Goal: Task Accomplishment & Management: Complete application form

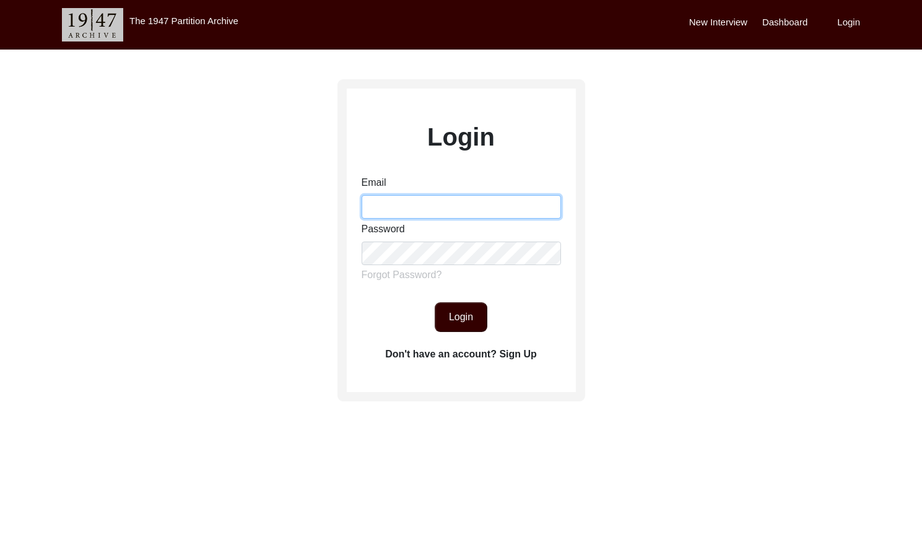
drag, startPoint x: 391, startPoint y: 199, endPoint x: 406, endPoint y: 204, distance: 15.7
click at [392, 199] on input "Email" at bounding box center [461, 207] width 199 height 24
type input "[EMAIL_ADDRESS][DOMAIN_NAME]"
click at [456, 313] on button "Login" at bounding box center [461, 317] width 53 height 30
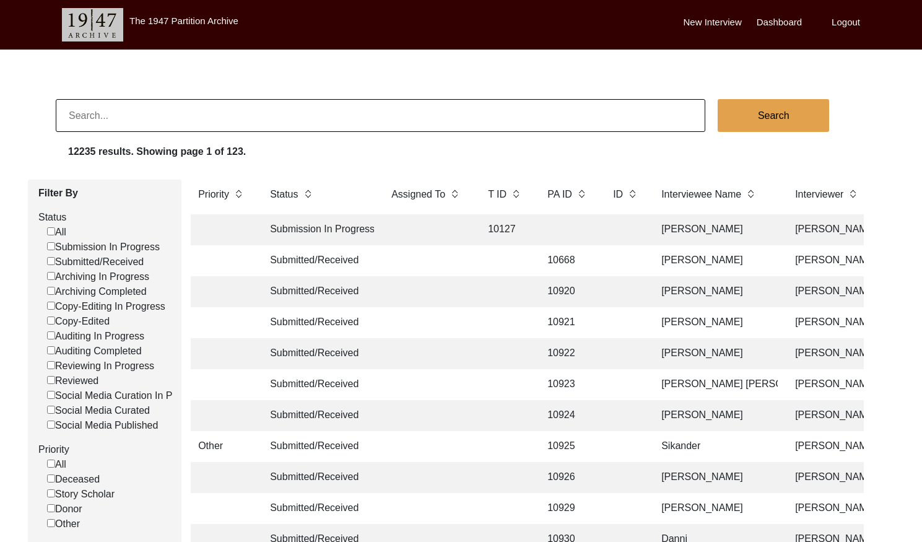
click at [47, 267] on label "Submitted/Received" at bounding box center [95, 261] width 97 height 15
click at [47, 265] on input "Submitted/Received" at bounding box center [51, 261] width 8 height 8
checkbox input "false"
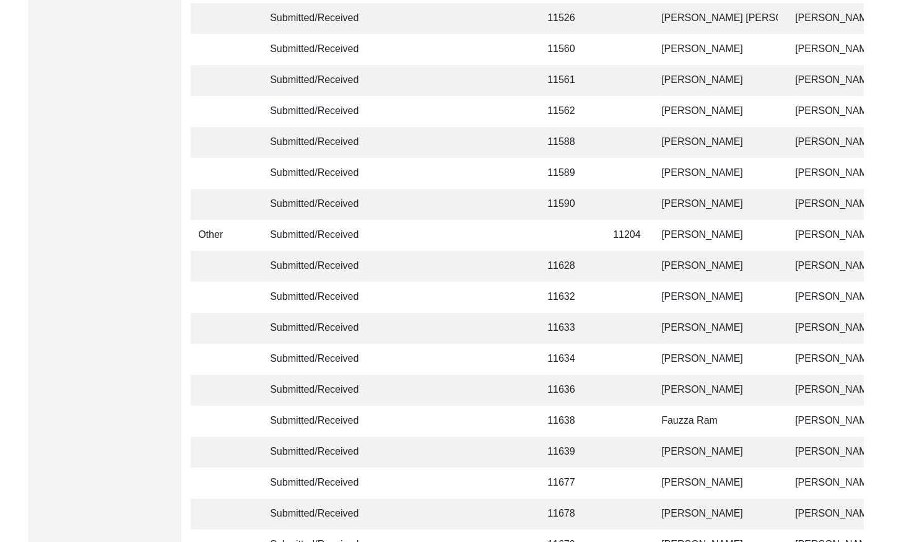
scroll to position [2923, 0]
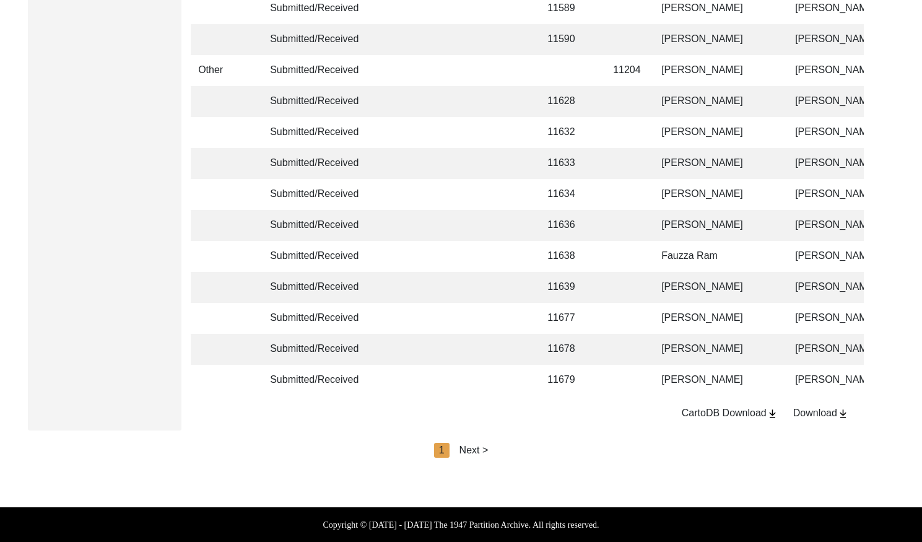
click at [471, 444] on div "Next >" at bounding box center [473, 450] width 29 height 15
click at [506, 449] on div "Next >" at bounding box center [502, 450] width 29 height 15
click at [508, 449] on div "Next >" at bounding box center [502, 450] width 29 height 15
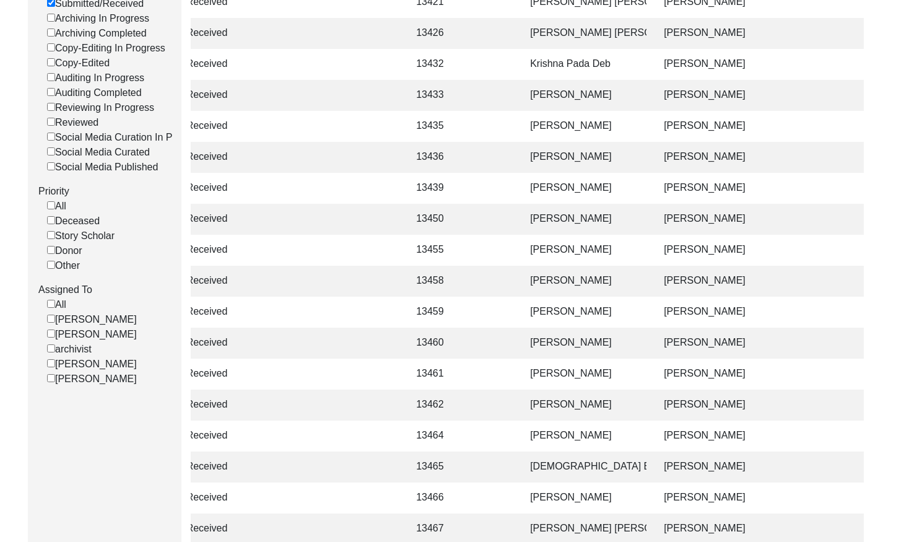
scroll to position [259, 0]
click at [550, 38] on td "[PERSON_NAME] [PERSON_NAME]" at bounding box center [585, 32] width 124 height 31
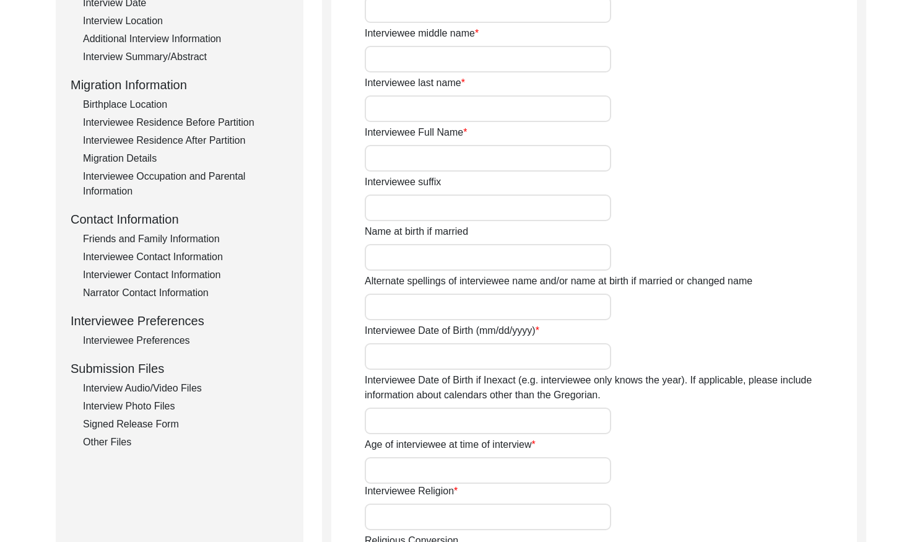
type input "Mrs."
type input "KANTA"
type input "RANI"
type input "[PERSON_NAME]"
type input "[PERSON_NAME] [PERSON_NAME]"
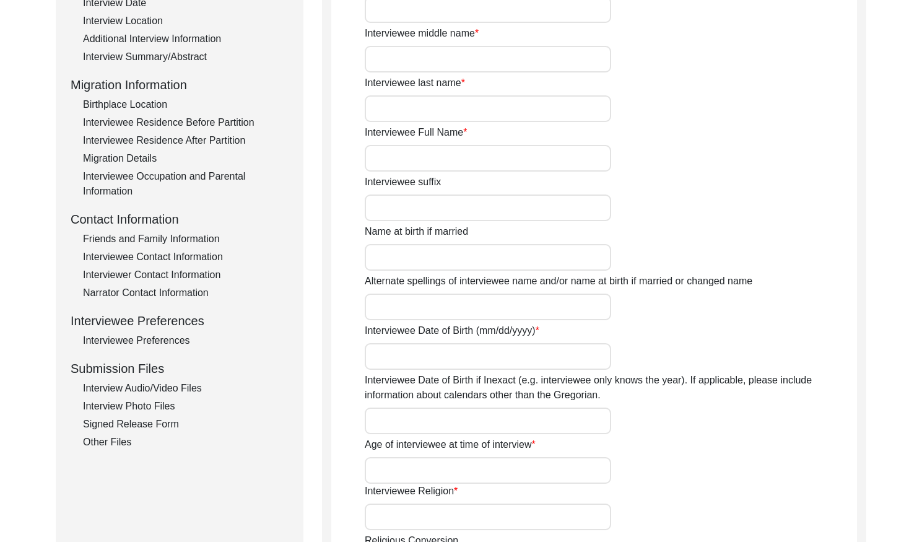
type input "[PERSON_NAME] [PERSON_NAME]"
type input "1954"
type input "71"
type input "[DEMOGRAPHIC_DATA]"
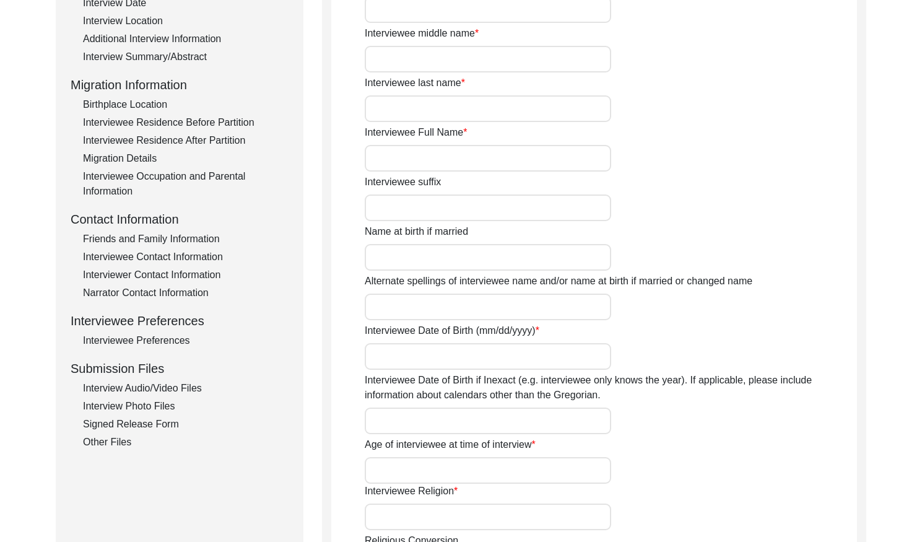
type input "punjabi"
type input "jhangi"
type input "[DEMOGRAPHIC_DATA]"
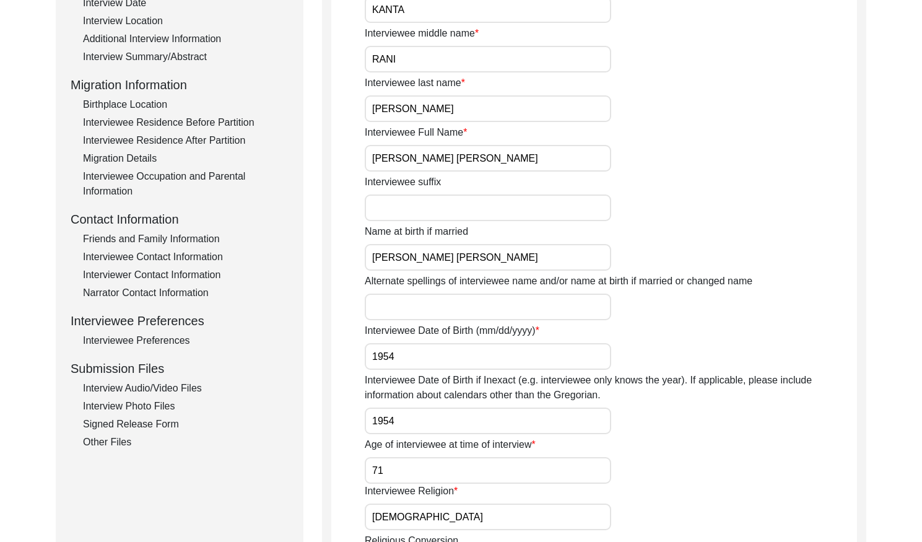
click at [168, 388] on div "Interview Audio/Video Files" at bounding box center [186, 388] width 206 height 15
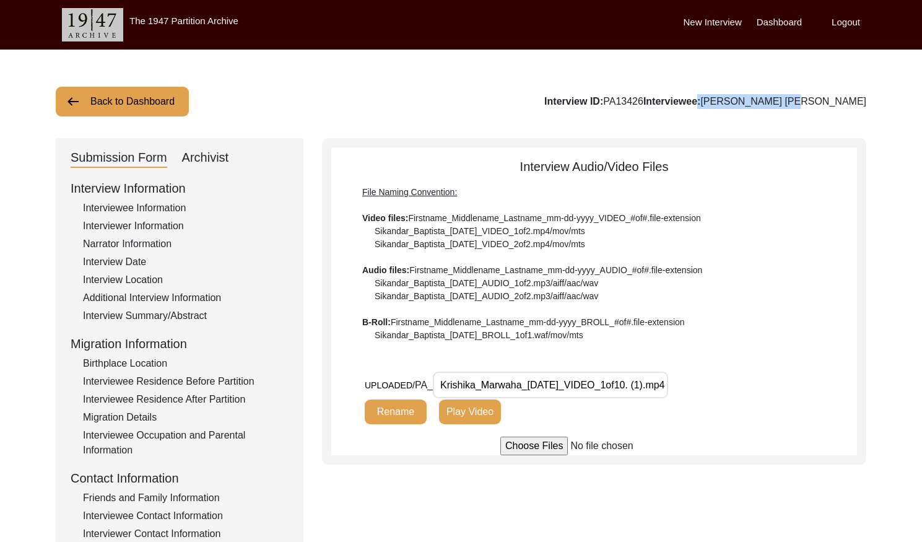
drag, startPoint x: 867, startPoint y: 103, endPoint x: 750, endPoint y: 103, distance: 117.0
click at [773, 103] on div "Back to Dashboard Interview ID: PA13426 Interviewee: [PERSON_NAME] [PERSON_NAME…" at bounding box center [461, 430] width 922 height 761
click at [121, 224] on div "Interviewer Information" at bounding box center [186, 226] width 206 height 15
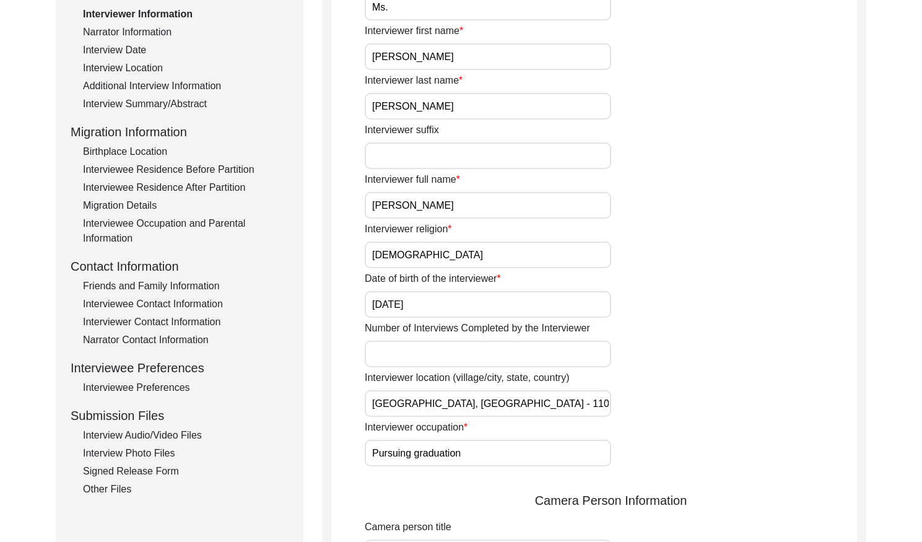
scroll to position [214, 0]
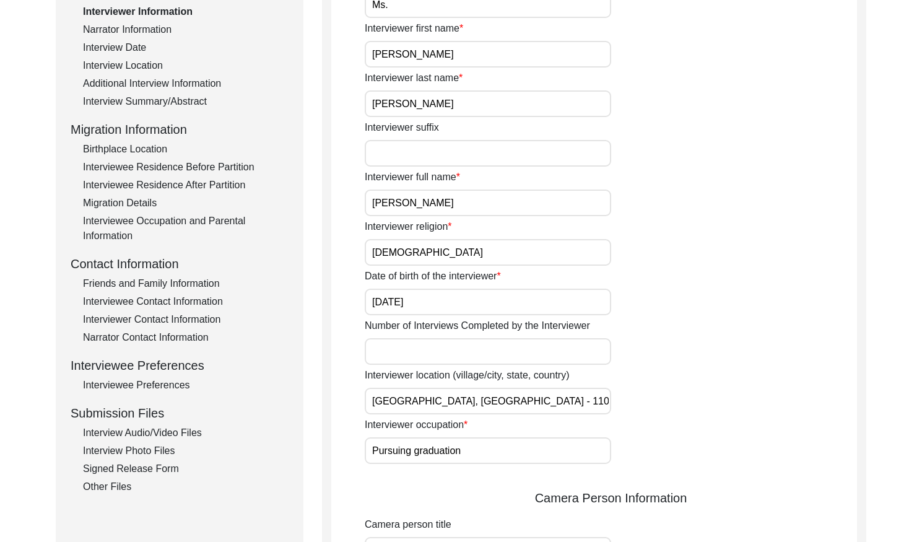
click at [464, 206] on input "[PERSON_NAME]" at bounding box center [488, 202] width 246 height 27
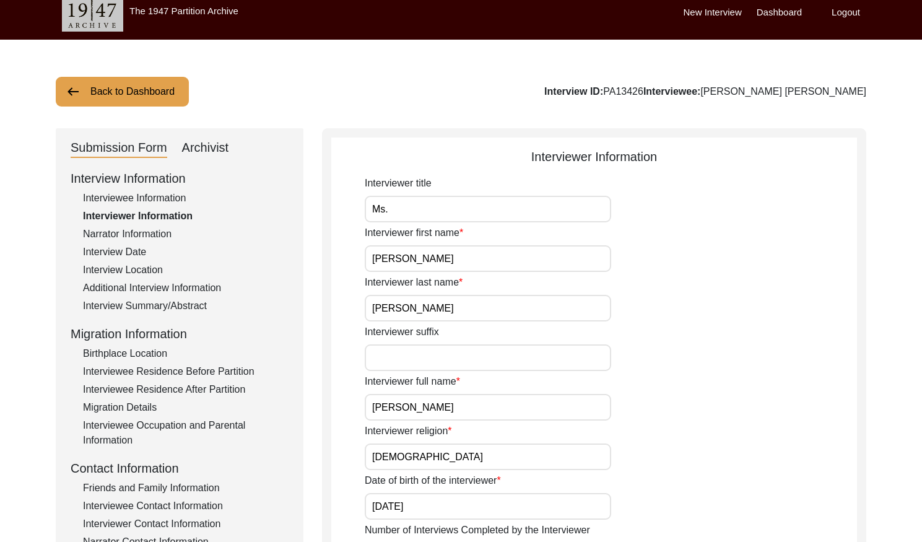
scroll to position [0, 0]
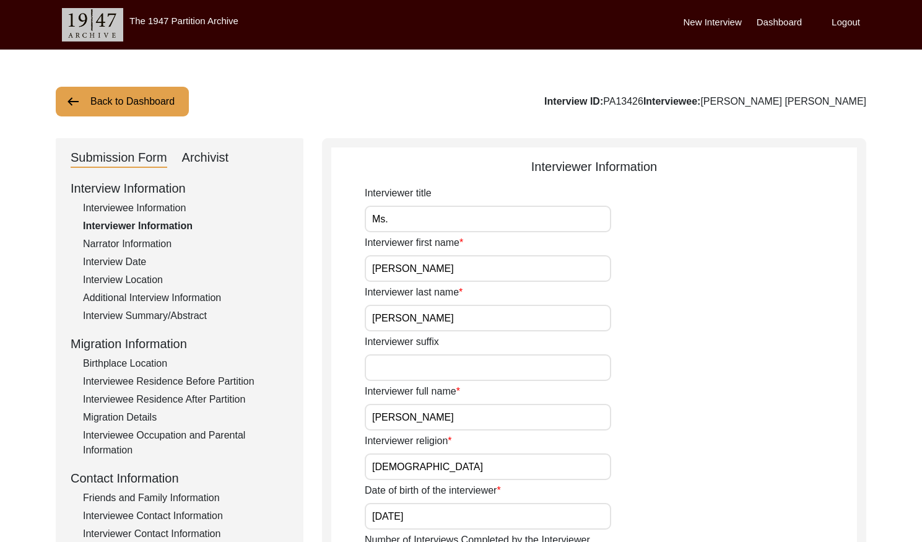
click at [175, 101] on button "Back to Dashboard" at bounding box center [122, 102] width 133 height 30
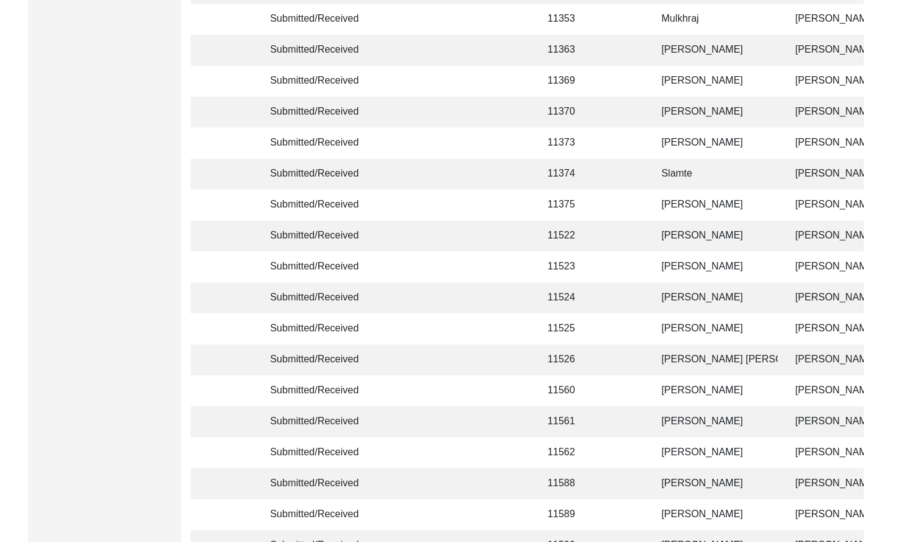
scroll to position [2923, 0]
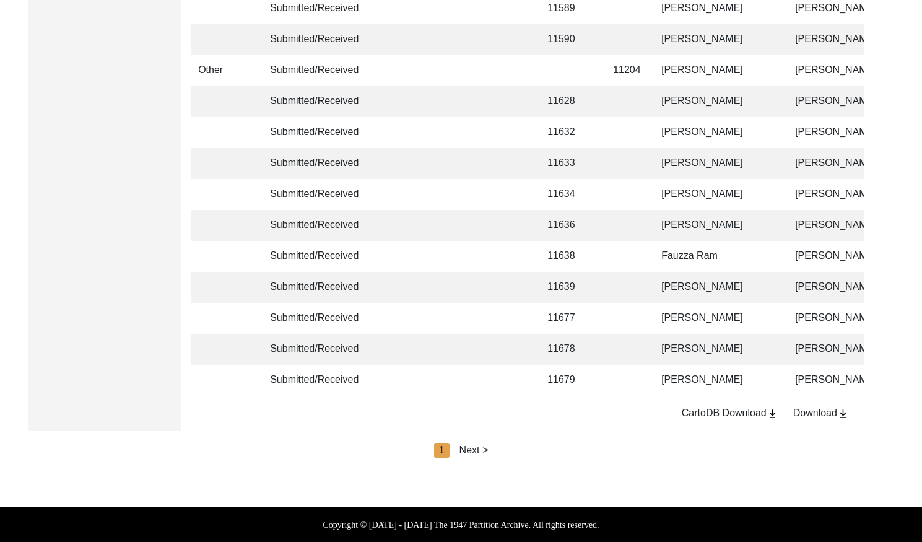
click at [483, 448] on div "Next >" at bounding box center [473, 450] width 29 height 15
click at [483, 448] on div "< Previous 2 Next >" at bounding box center [460, 450] width 111 height 15
click at [492, 449] on div "Next >" at bounding box center [502, 450] width 29 height 15
click at [496, 449] on div "Next >" at bounding box center [502, 450] width 29 height 15
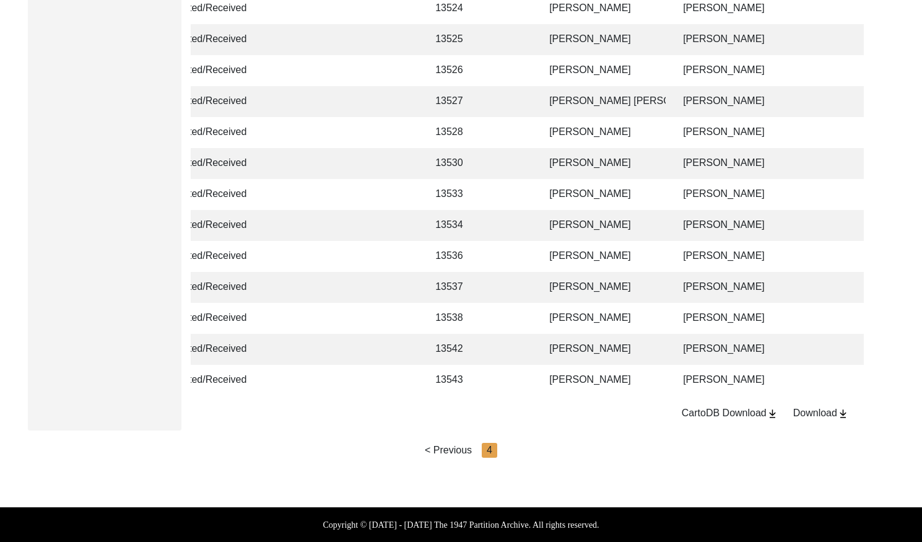
scroll to position [1869, 0]
click at [640, 217] on td "[PERSON_NAME]" at bounding box center [604, 225] width 124 height 31
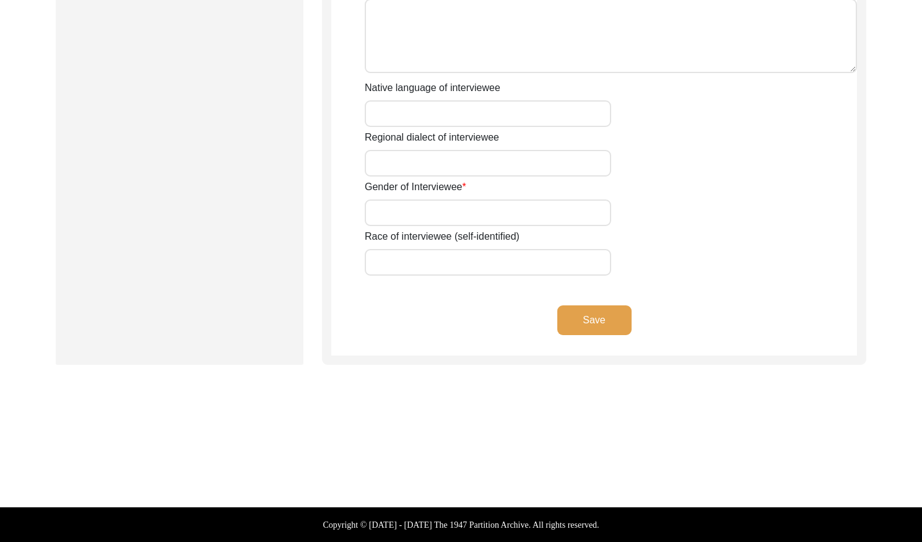
scroll to position [861, 0]
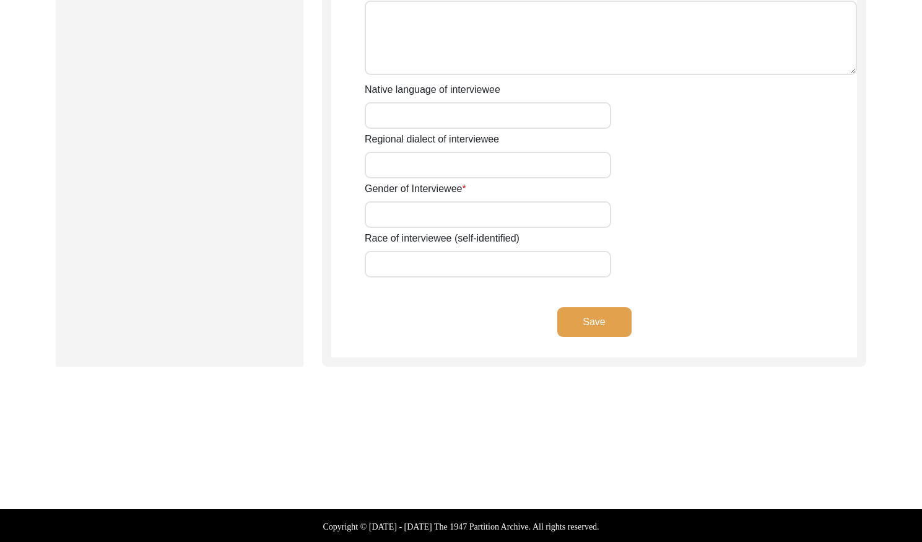
type input "Meera"
type input "n/a"
type input "Dutta"
type input "[PERSON_NAME]"
type input "Meera De"
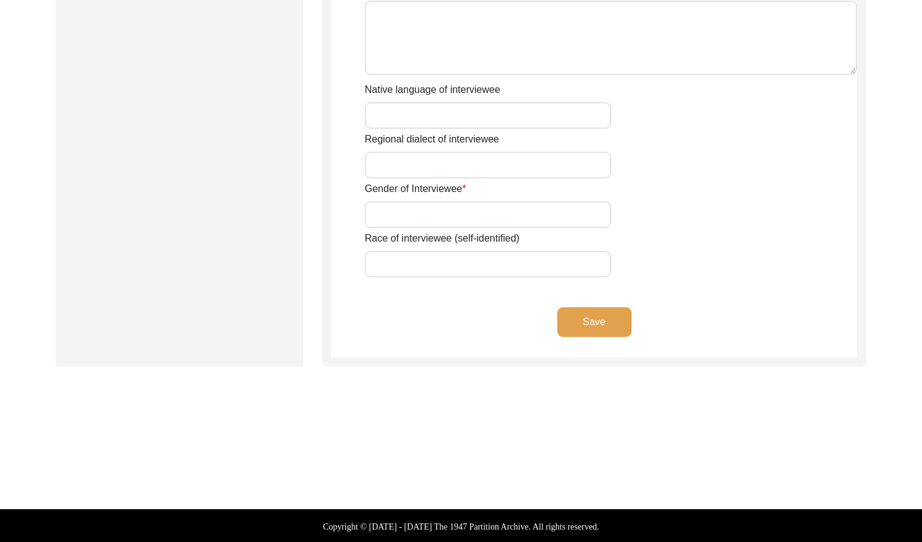
type input "[DATE]"
type input "81"
type input "[DEMOGRAPHIC_DATA]"
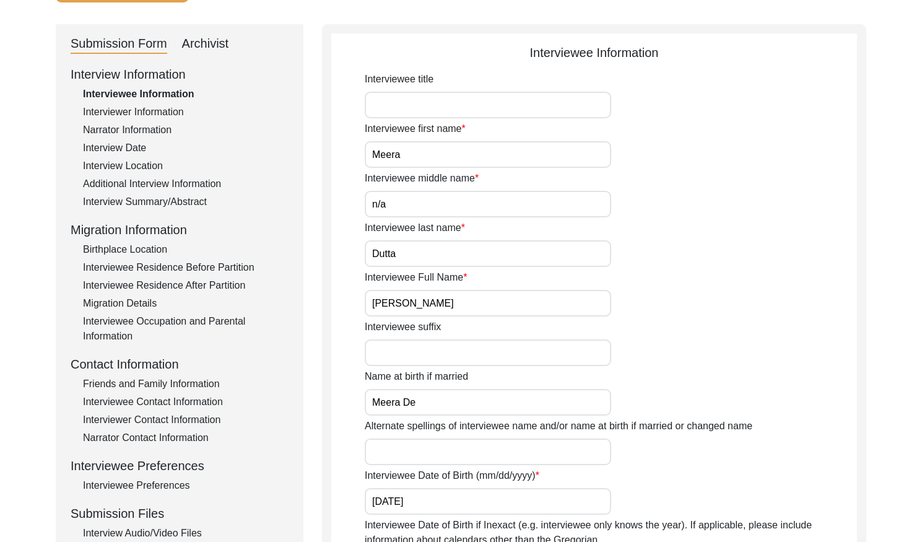
scroll to position [0, 0]
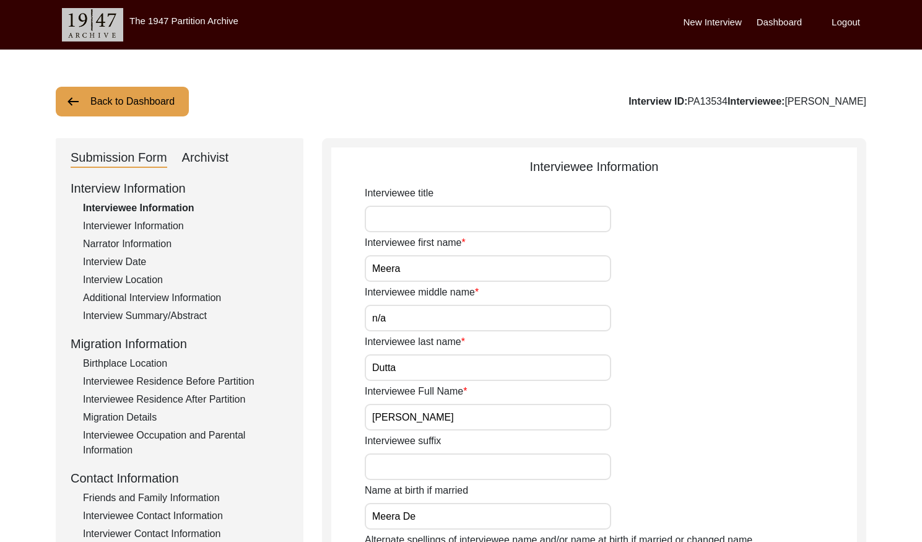
click at [94, 110] on button "Back to Dashboard" at bounding box center [122, 102] width 133 height 30
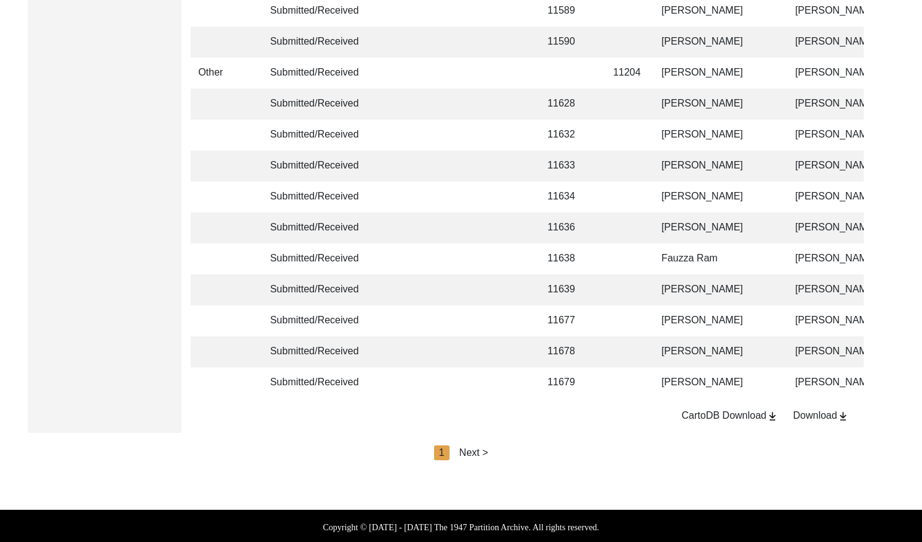
scroll to position [2923, 0]
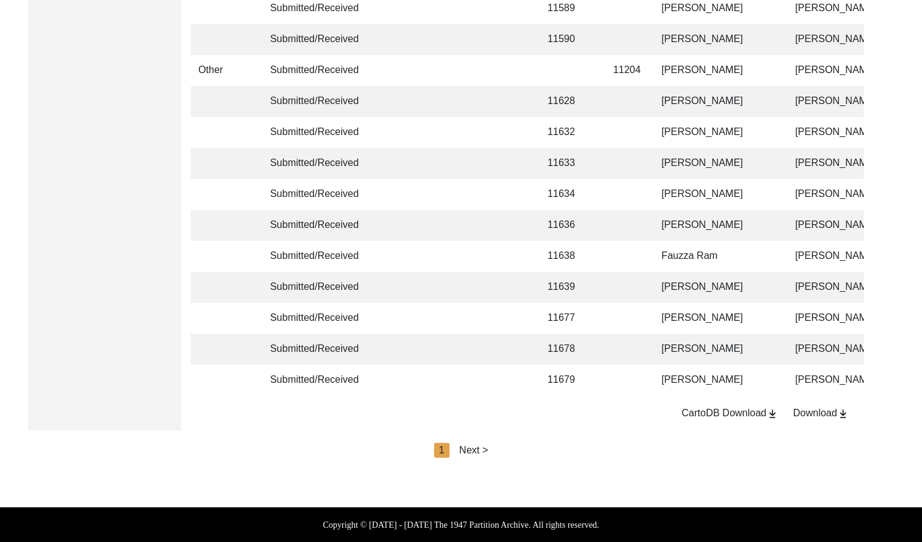
click at [475, 447] on div "Next >" at bounding box center [473, 450] width 29 height 15
click at [449, 446] on div "1" at bounding box center [441, 450] width 15 height 15
click at [475, 446] on div "2" at bounding box center [469, 450] width 15 height 15
click at [496, 446] on div "Next >" at bounding box center [502, 450] width 29 height 15
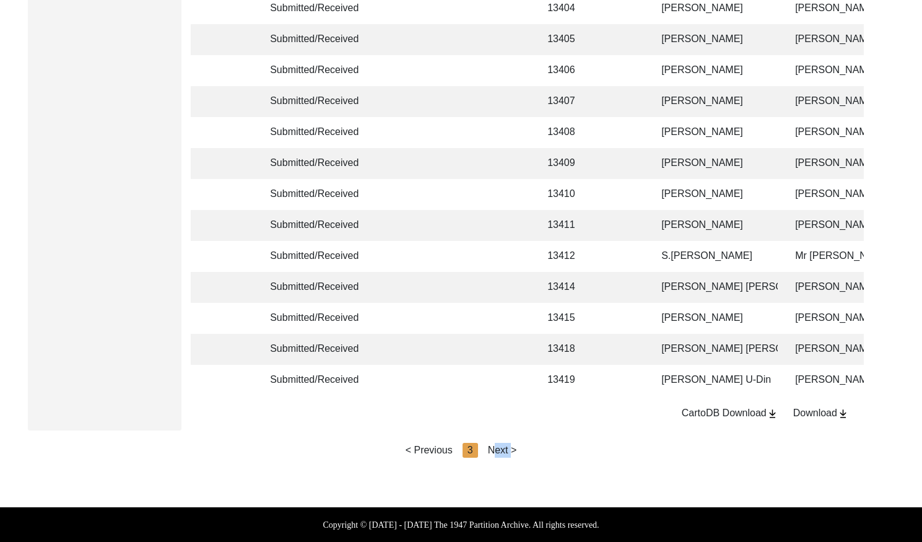
click at [496, 446] on div "Next >" at bounding box center [502, 450] width 29 height 15
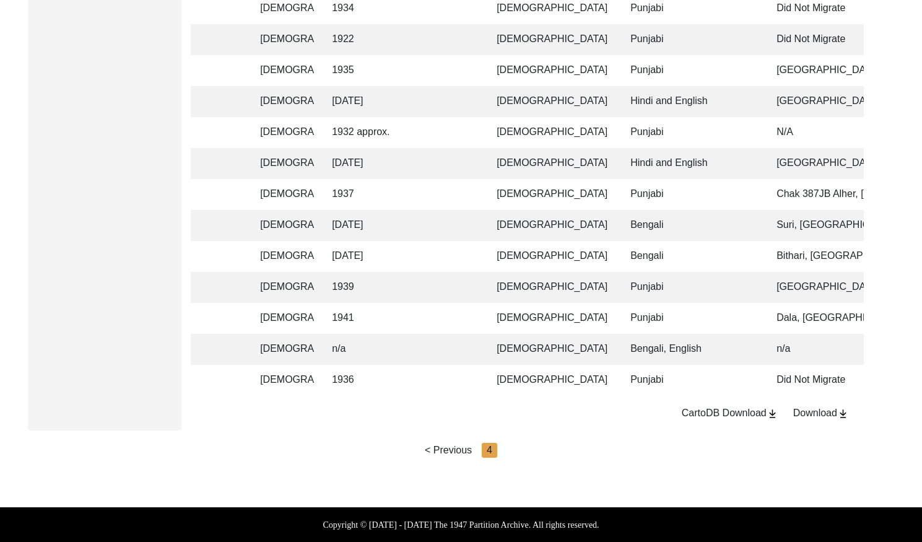
scroll to position [0, 0]
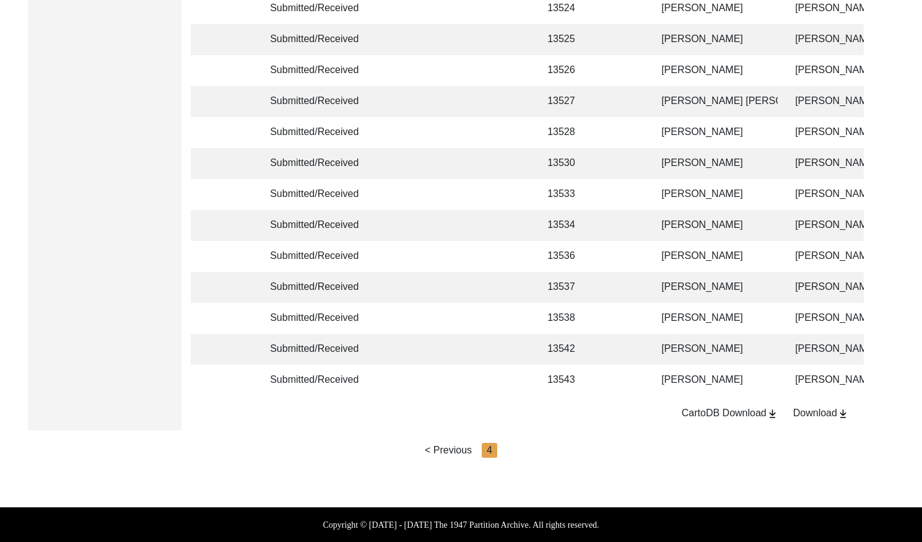
click at [508, 373] on td at bounding box center [505, 380] width 50 height 31
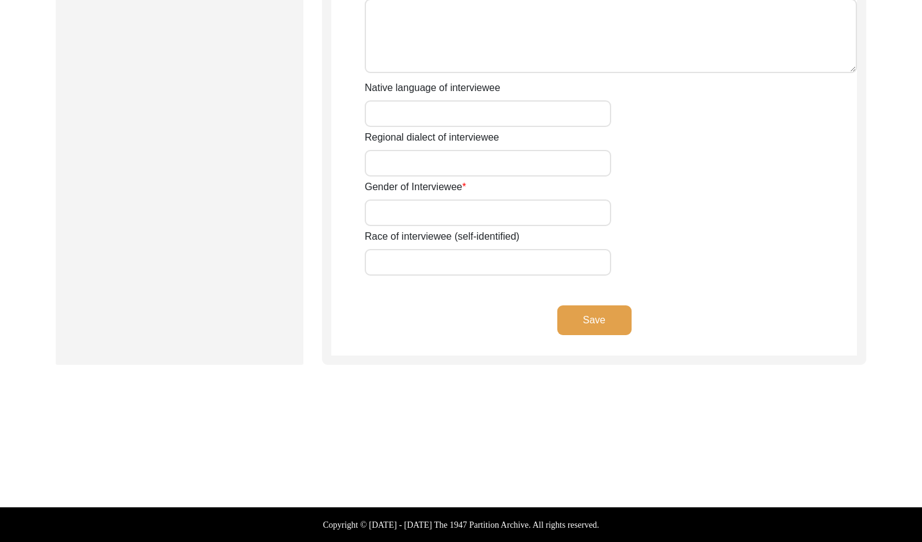
scroll to position [862, 0]
type input "Mr"
type input "[PERSON_NAME]"
type input "Hafeez"
type input "N/A"
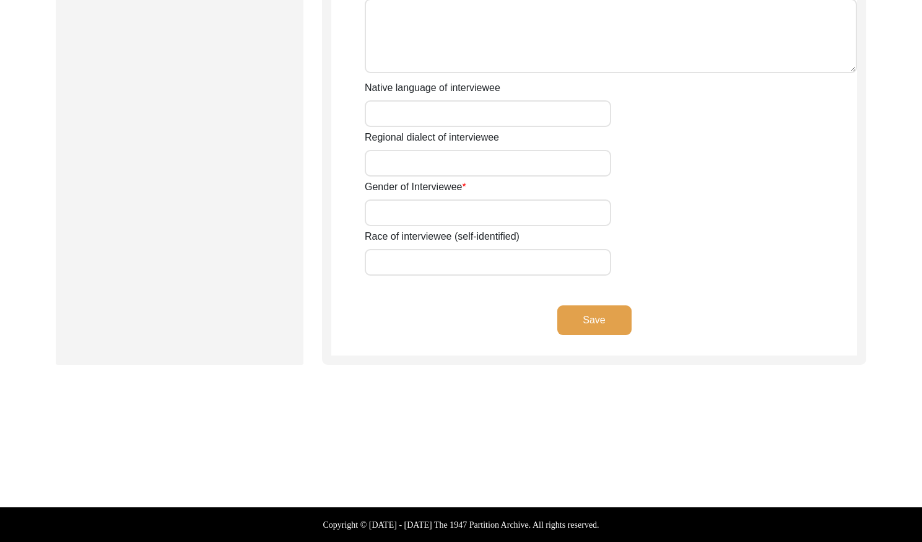
type input "[PERSON_NAME]"
type input "N/A"
type input "[PERSON_NAME]"
type input "1936"
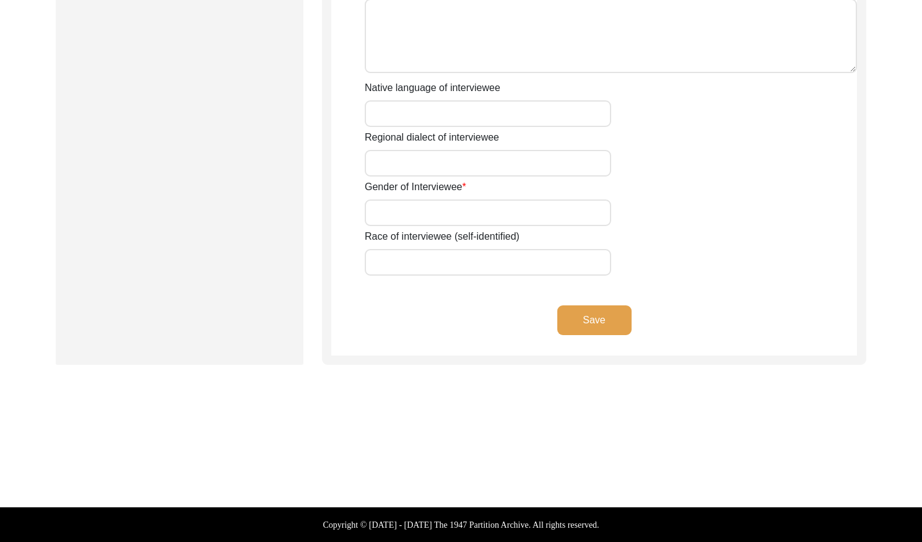
type input "1926"
type input "99 Years"
type input "[DEMOGRAPHIC_DATA]"
type input "N/A"
type textarea "N/A"
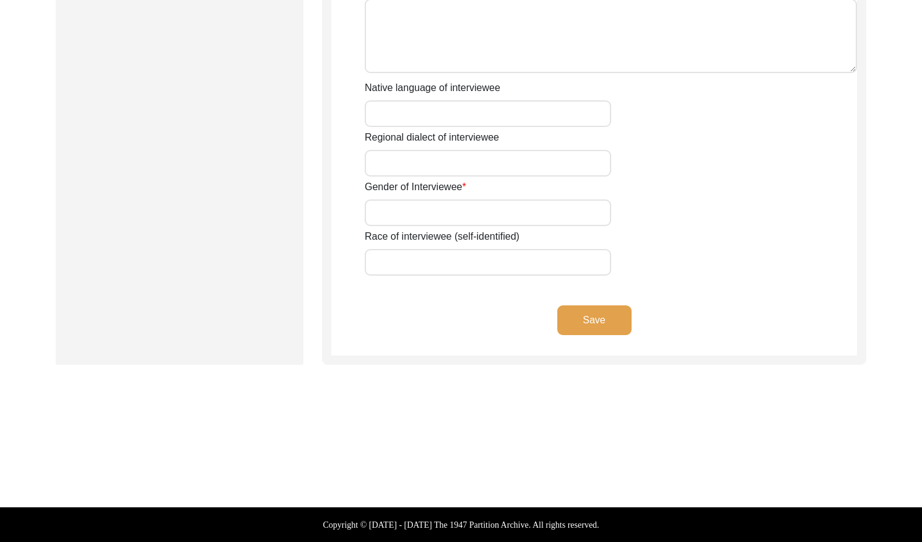
type input "Punjabi"
type input "Malwai"
type input "[DEMOGRAPHIC_DATA]"
type input "Araein"
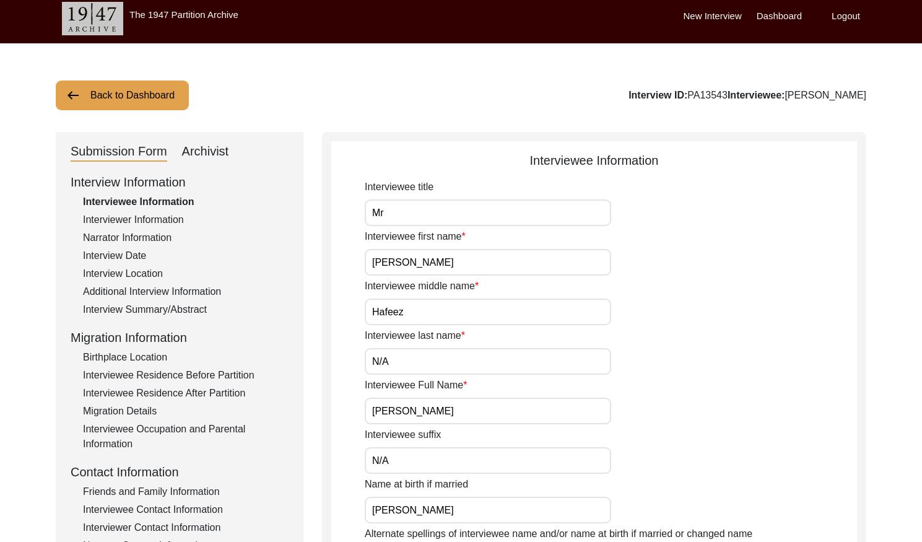
scroll to position [0, 0]
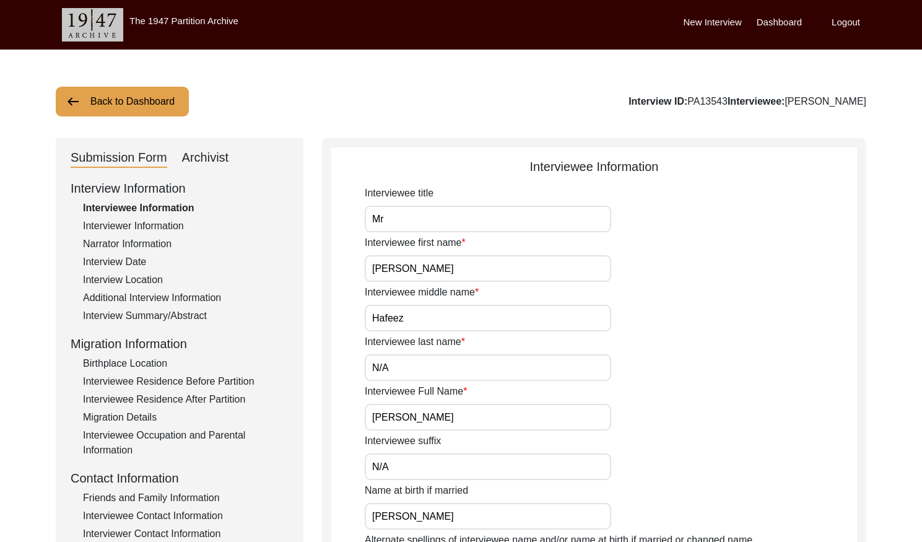
click at [163, 222] on div "Interviewer Information" at bounding box center [186, 226] width 206 height 15
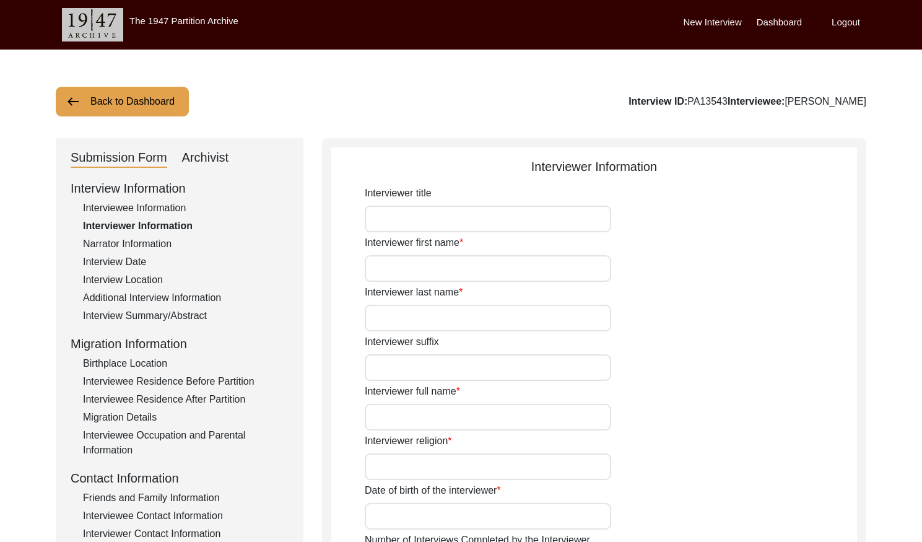
type input "Mr"
type input "[DEMOGRAPHIC_DATA]"
type input "[PERSON_NAME]"
type input "N/A"
type input "[PERSON_NAME]"
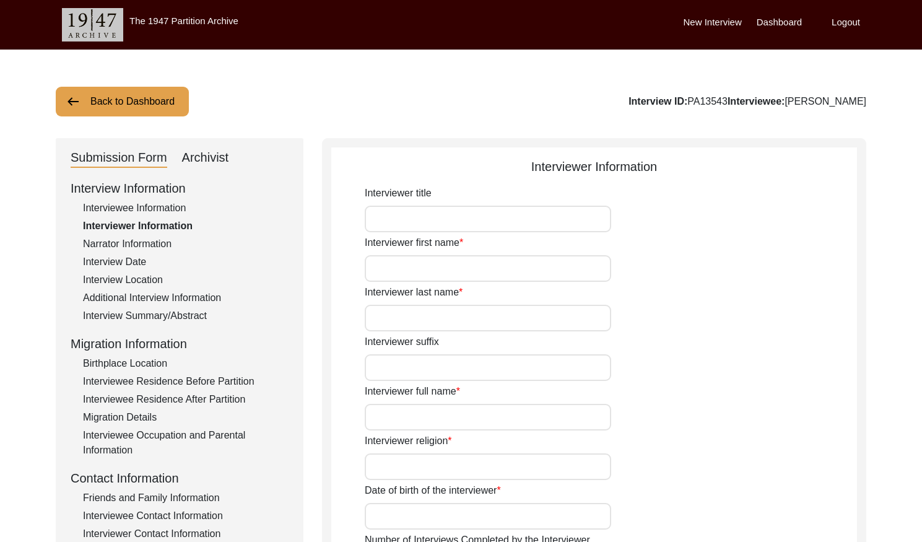
type input "[DEMOGRAPHIC_DATA]"
type input "[DATE]"
type input "[GEOGRAPHIC_DATA], [GEOGRAPHIC_DATA], [GEOGRAPHIC_DATA]"
type input "Retired Govt Servant"
type input "Mr"
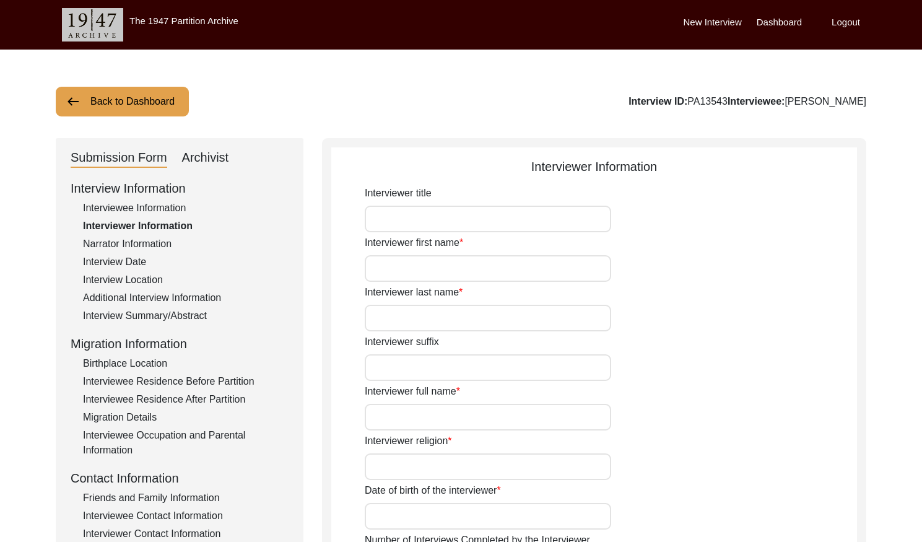
type input "[DEMOGRAPHIC_DATA]"
type input "[PERSON_NAME]"
type input "N/A"
type input "[PERSON_NAME]"
type textarea "A graduate in the subjects of education and [DEMOGRAPHIC_DATA] history."
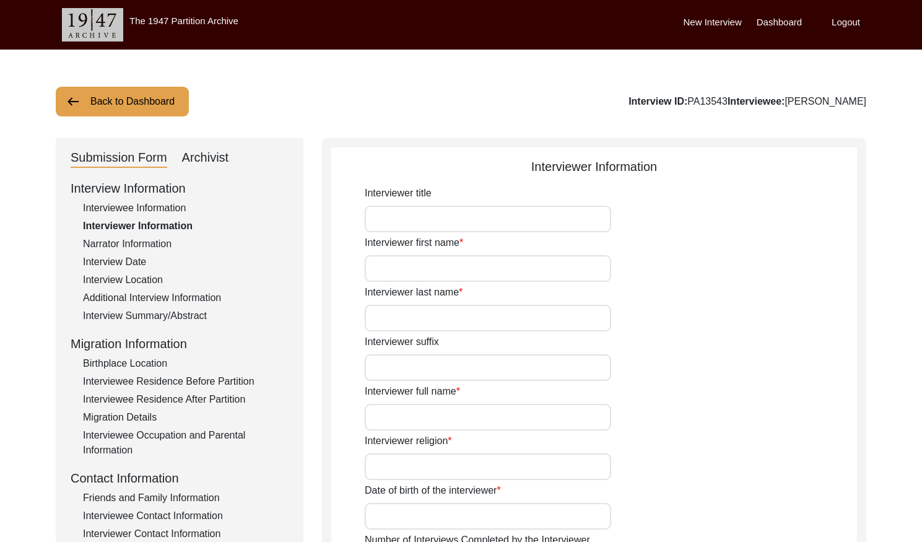
type input "Punjabi"
type input "Malwai"
type textarea "N/A"
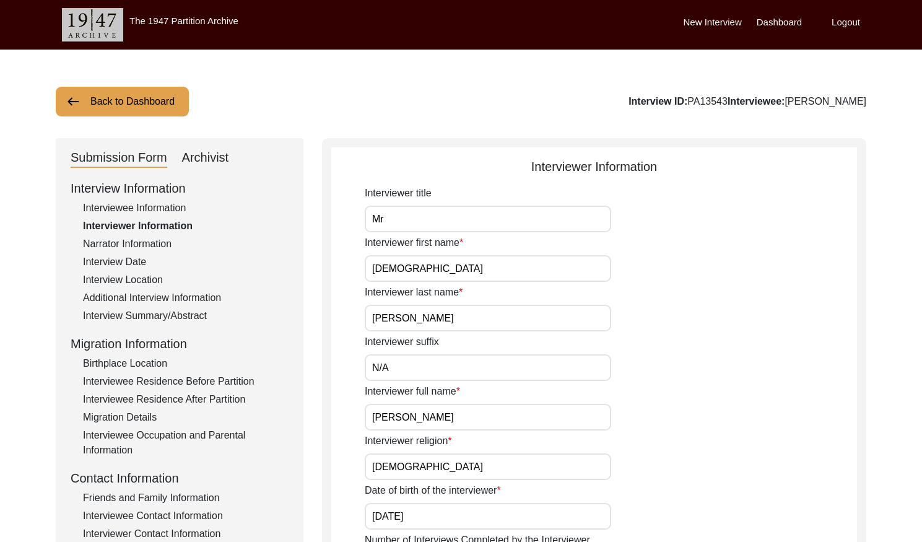
click at [162, 237] on div "Narrator Information" at bounding box center [186, 243] width 206 height 15
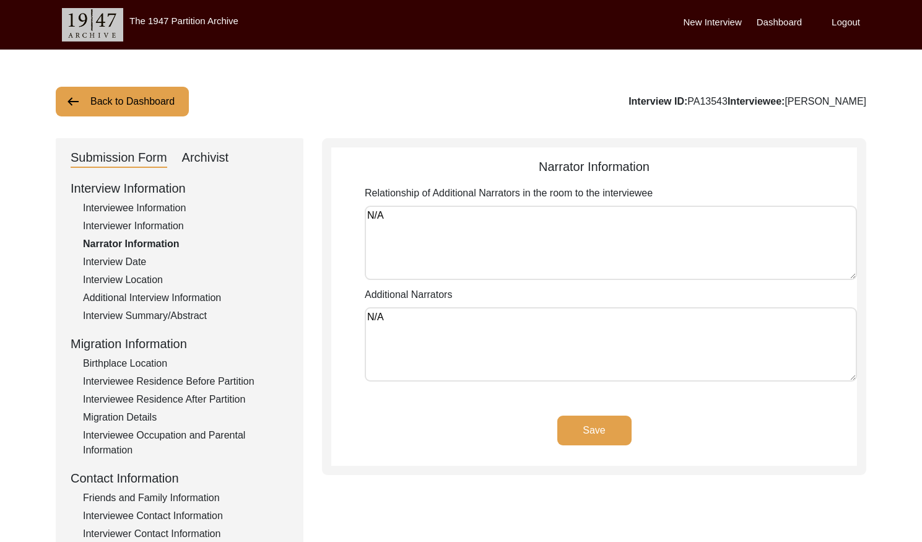
click at [132, 255] on div "Interview Date" at bounding box center [186, 261] width 206 height 15
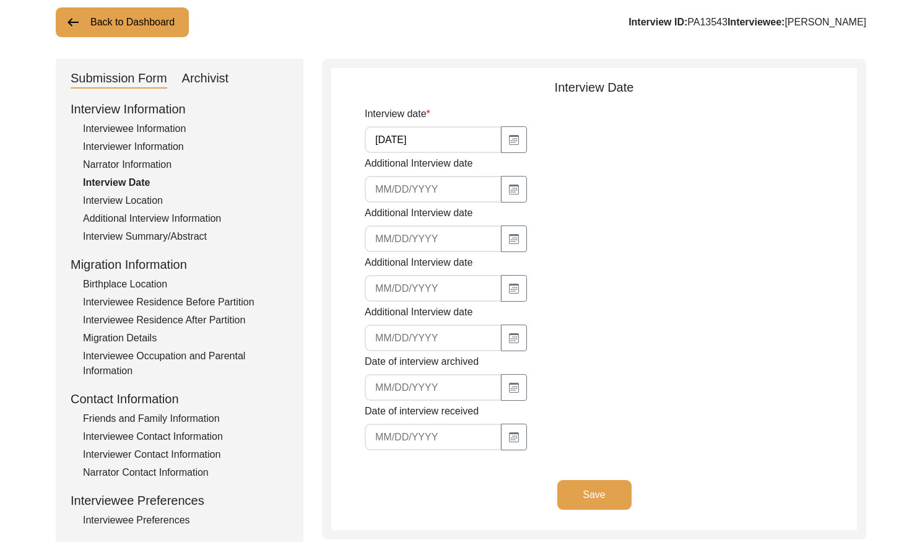
scroll to position [72, 0]
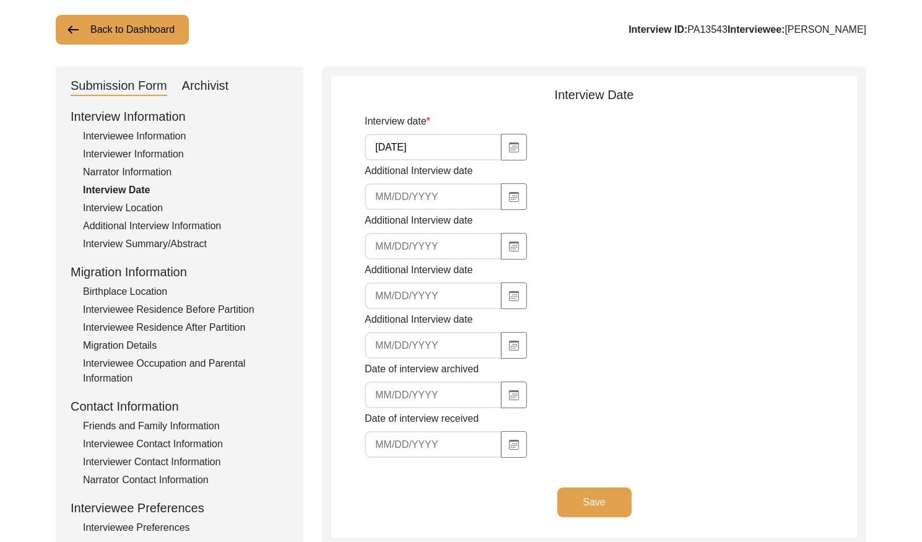
click at [163, 210] on div "Interview Location" at bounding box center [186, 208] width 206 height 15
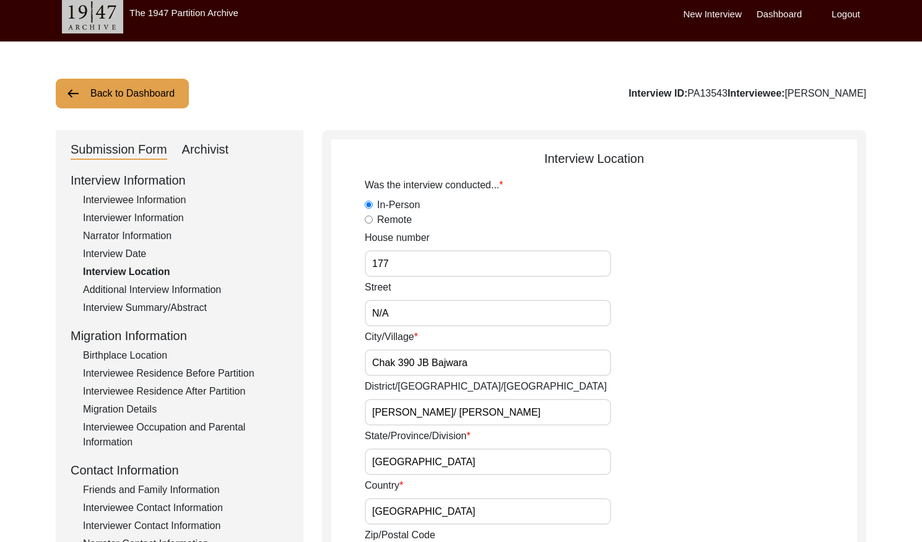
scroll to position [0, 0]
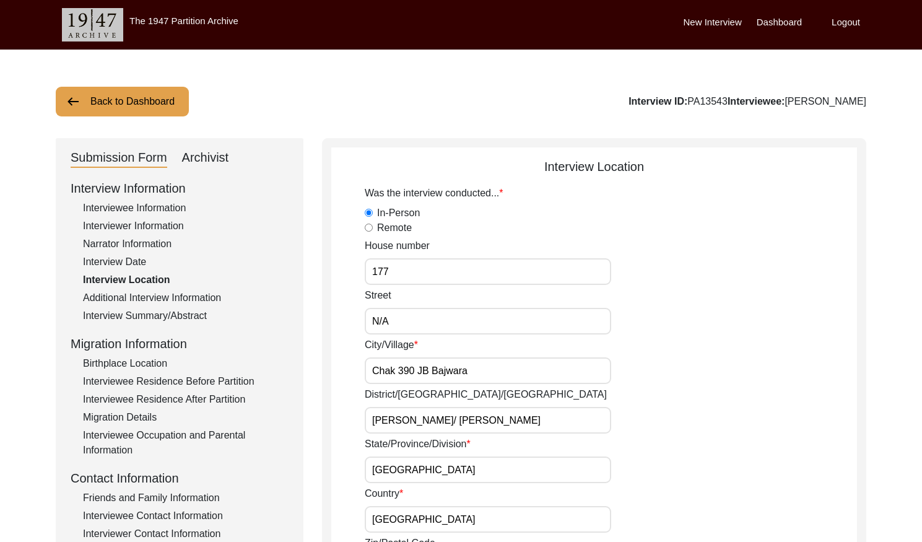
click at [196, 295] on div "Additional Interview Information" at bounding box center [186, 297] width 206 height 15
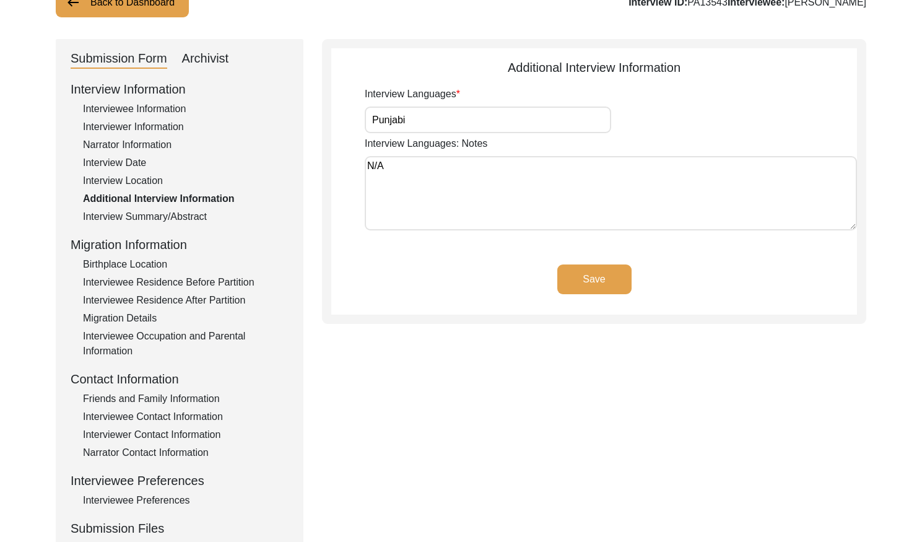
scroll to position [102, 0]
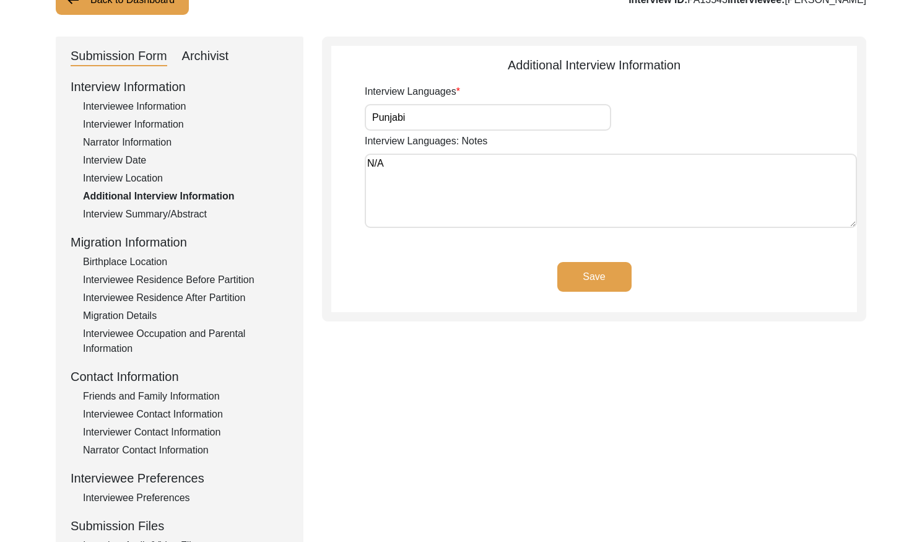
click at [188, 219] on div "Interview Summary/Abstract" at bounding box center [186, 214] width 206 height 15
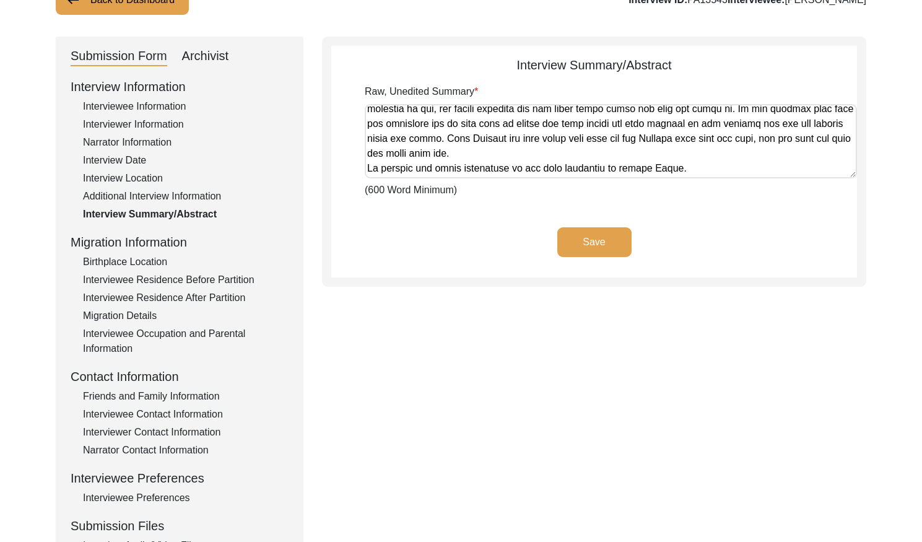
scroll to position [807, 0]
click at [100, 259] on div "Birthplace Location" at bounding box center [186, 261] width 206 height 15
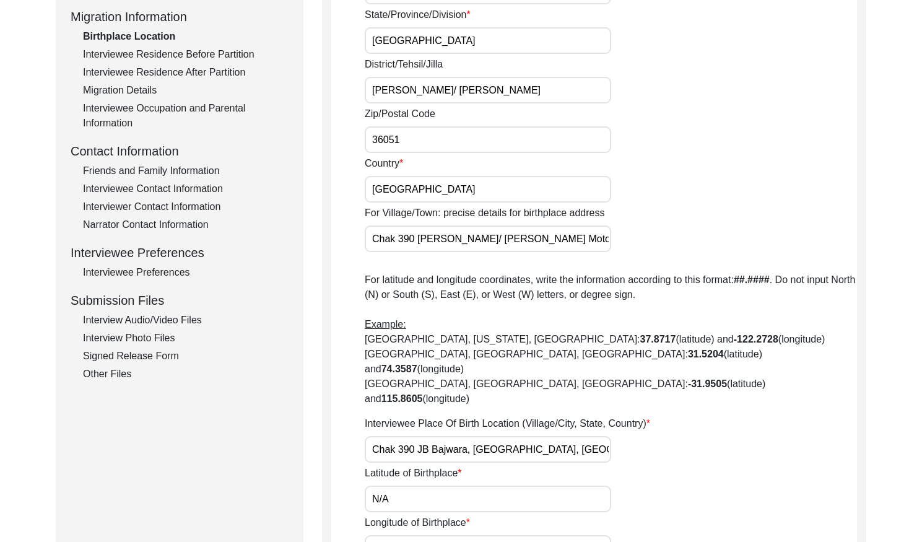
scroll to position [304, 0]
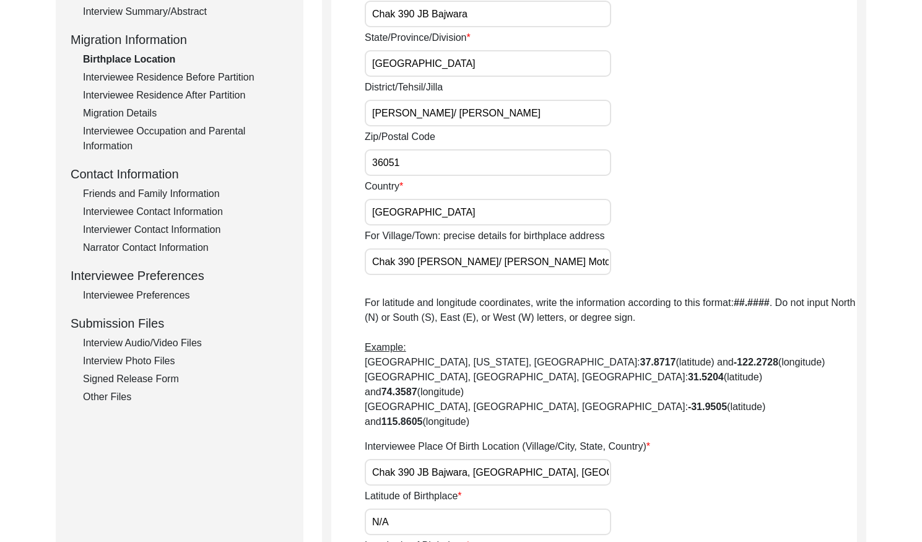
click at [214, 80] on div "Interviewee Residence Before Partition" at bounding box center [186, 77] width 206 height 15
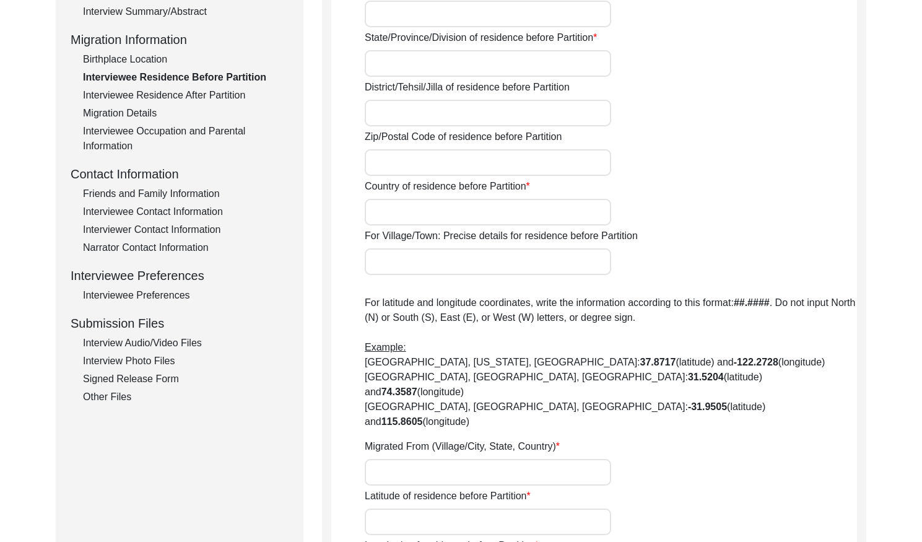
type input "N/A"
type input "Chak 390 JB Bajwara"
type input "[GEOGRAPHIC_DATA]"
type input "[PERSON_NAME]/ [PERSON_NAME]"
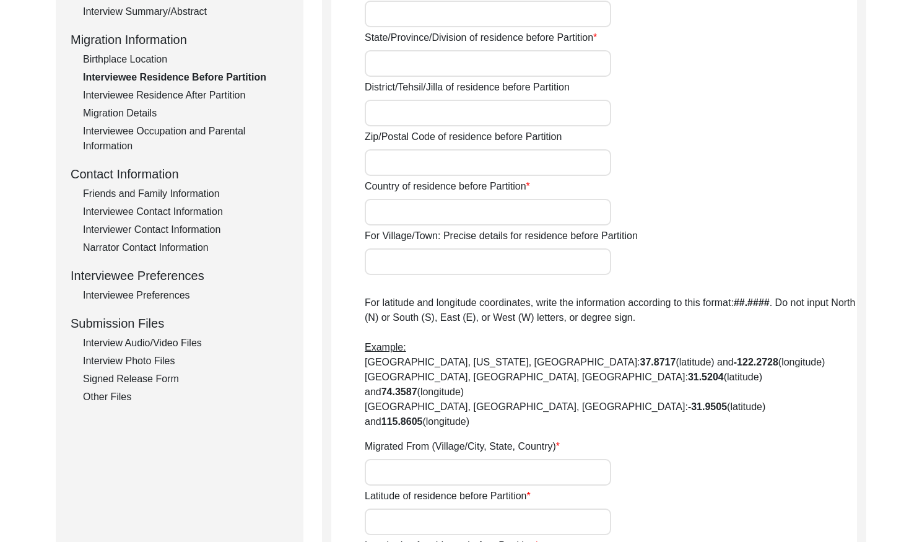
type input "36051"
type input "[GEOGRAPHIC_DATA]"
type input "Chak 390 JB Bajwara/ Toba Tek Singh Motorway Inter change"
type input "Did Not Migrate"
type input "N/A"
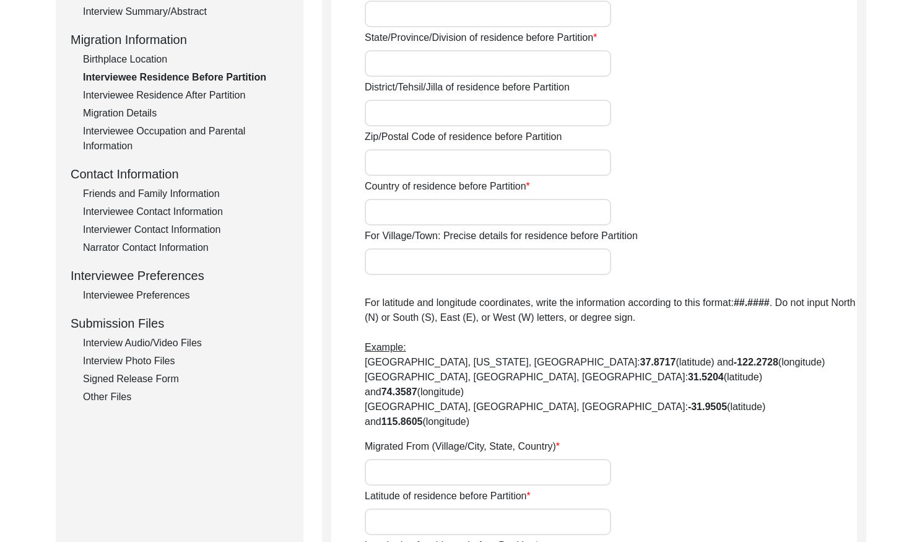
type input "N/A"
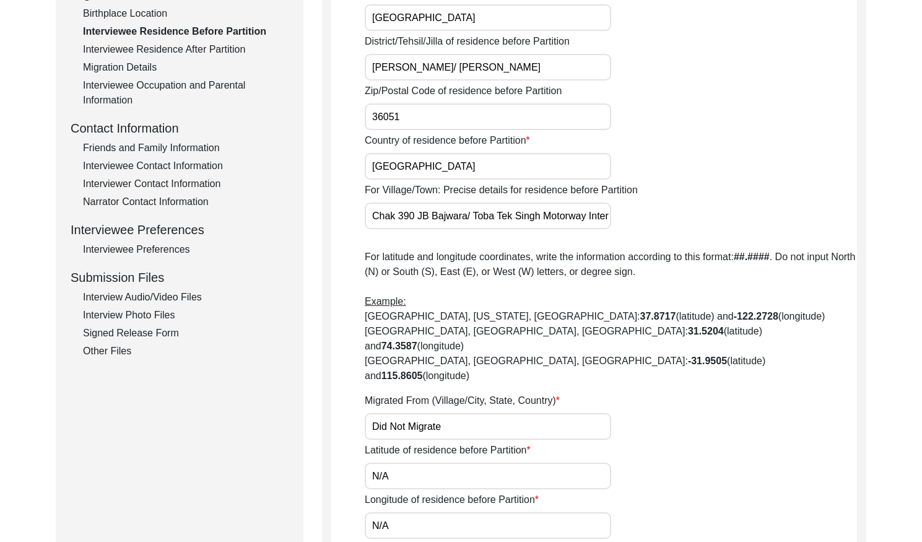
scroll to position [307, 0]
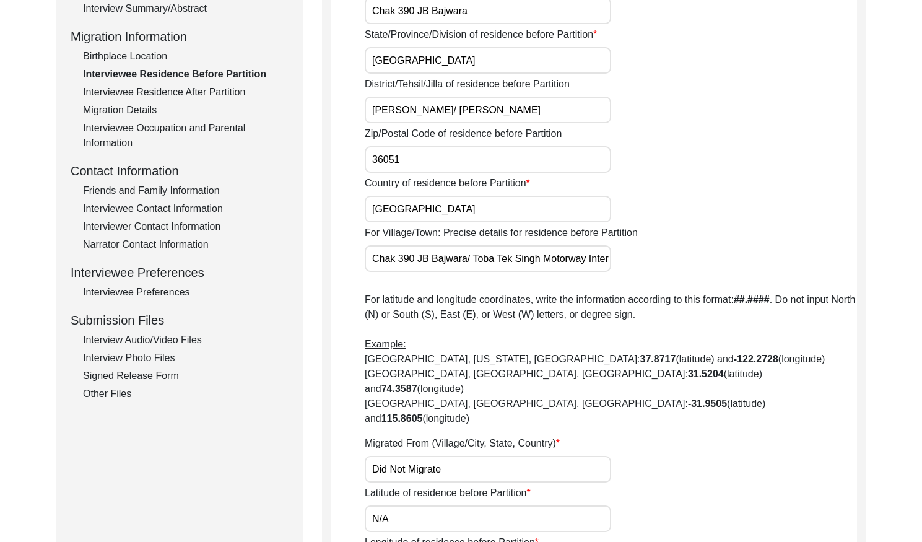
click at [209, 98] on div "Interviewee Residence After Partition" at bounding box center [186, 92] width 206 height 15
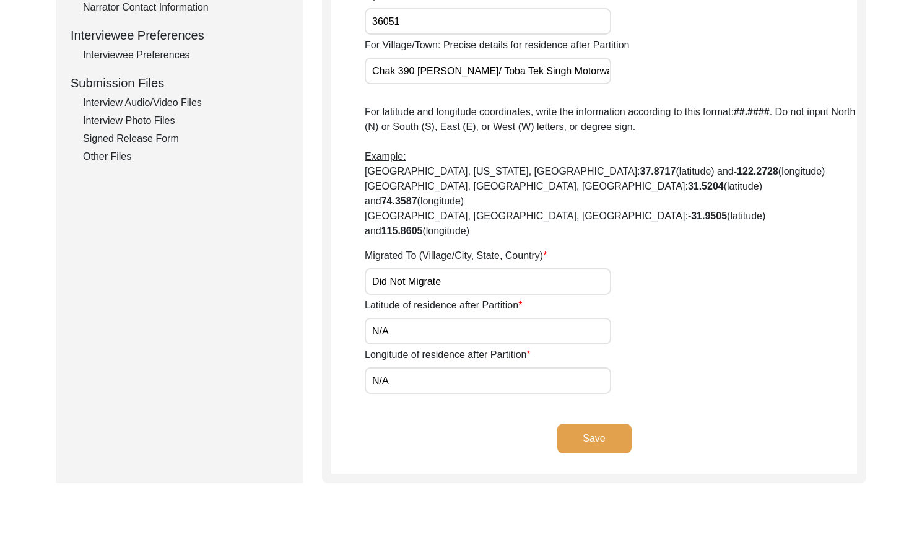
scroll to position [361, 0]
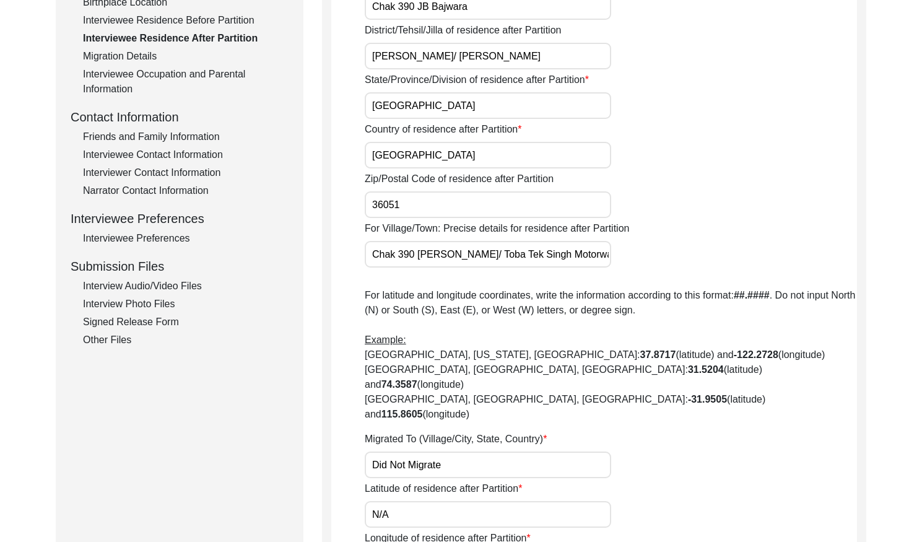
drag, startPoint x: 137, startPoint y: 51, endPoint x: 165, endPoint y: 63, distance: 30.2
click at [137, 51] on div "Migration Details" at bounding box center [186, 56] width 206 height 15
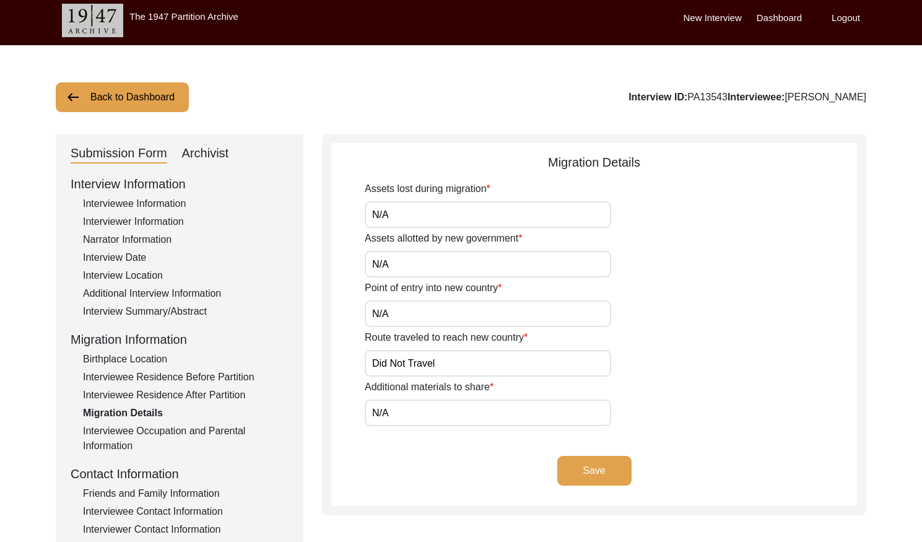
scroll to position [4, 0]
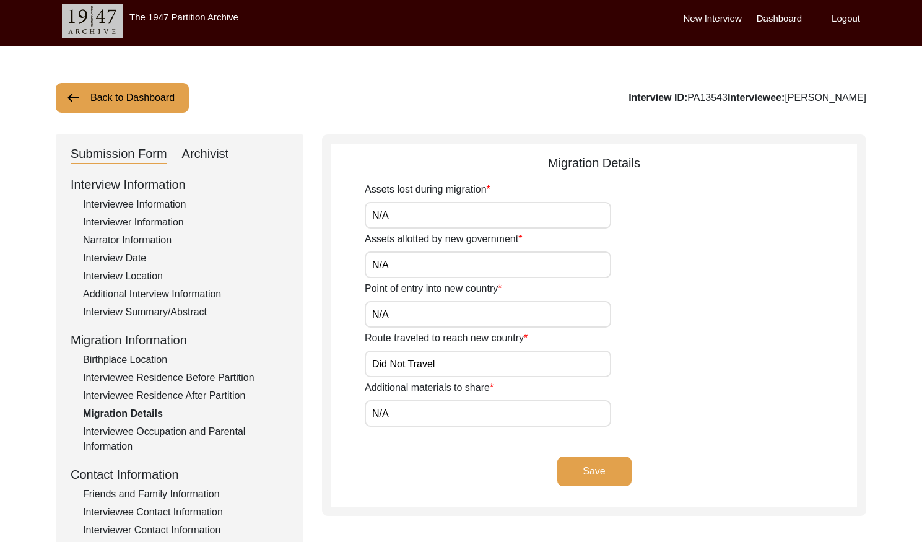
click at [190, 434] on div "Interviewee Occupation and Parental Information" at bounding box center [186, 439] width 206 height 30
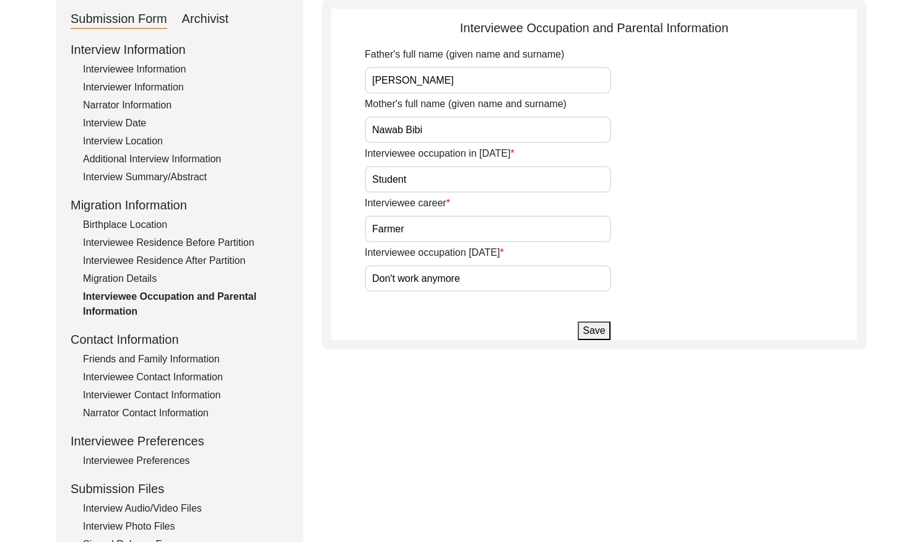
scroll to position [144, 0]
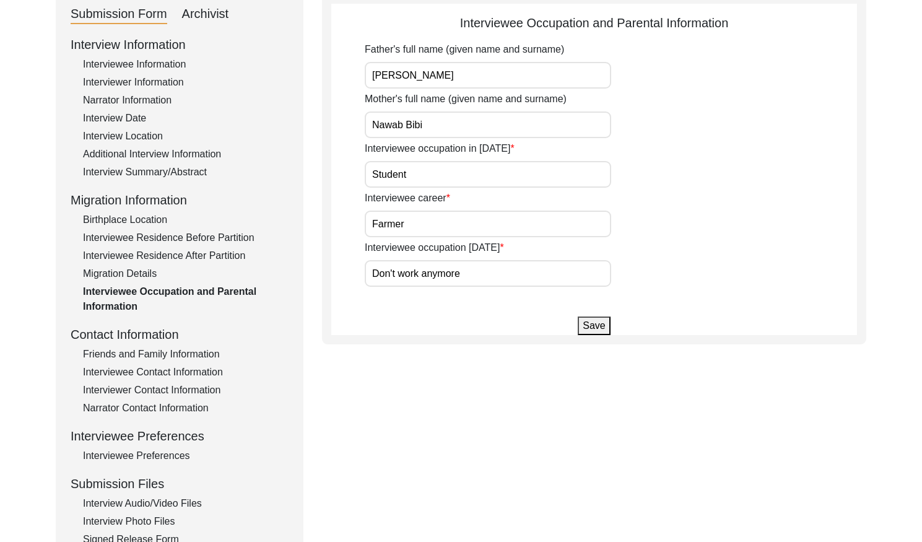
click at [174, 350] on div "Friends and Family Information" at bounding box center [186, 354] width 206 height 15
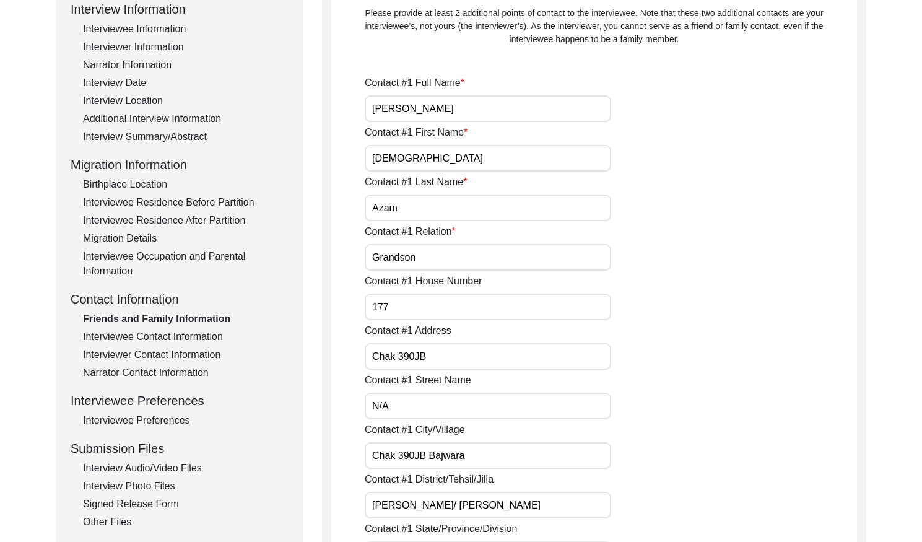
scroll to position [185, 0]
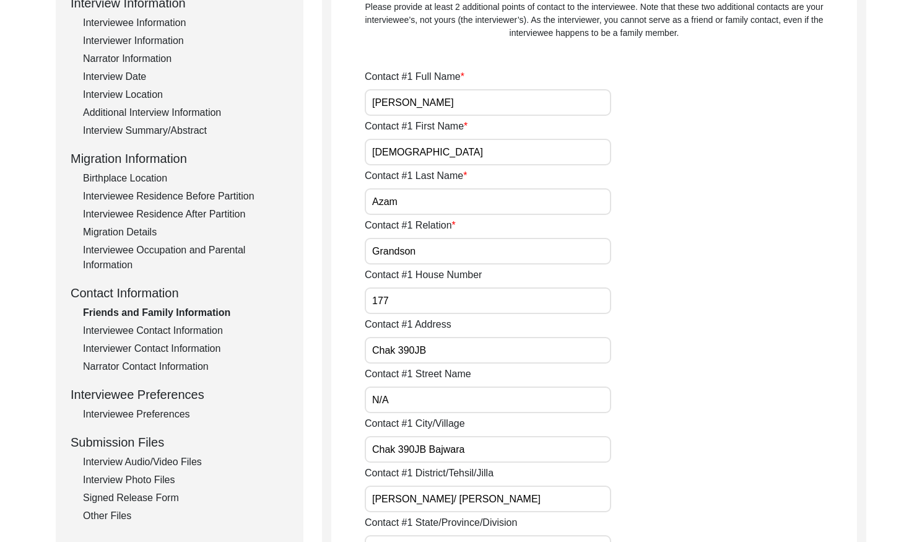
click at [204, 326] on div "Interviewee Contact Information" at bounding box center [186, 330] width 206 height 15
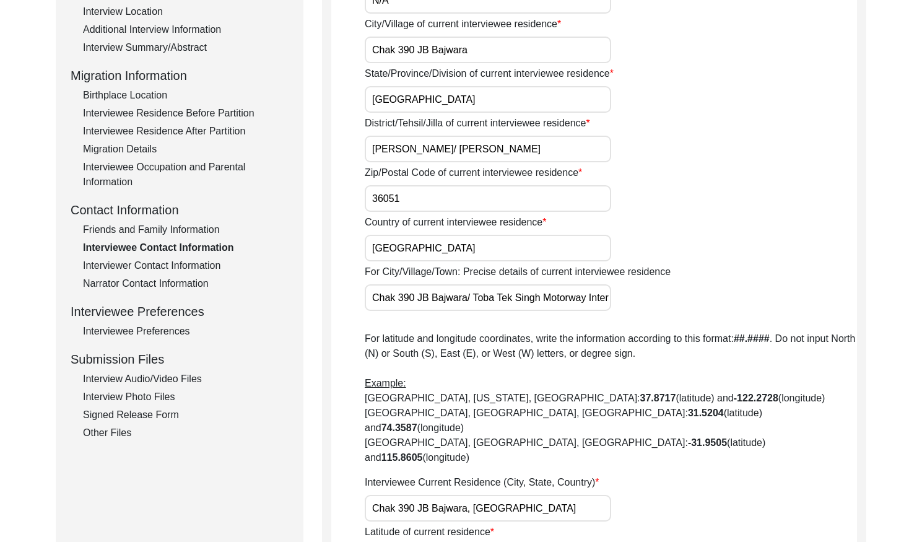
scroll to position [253, 0]
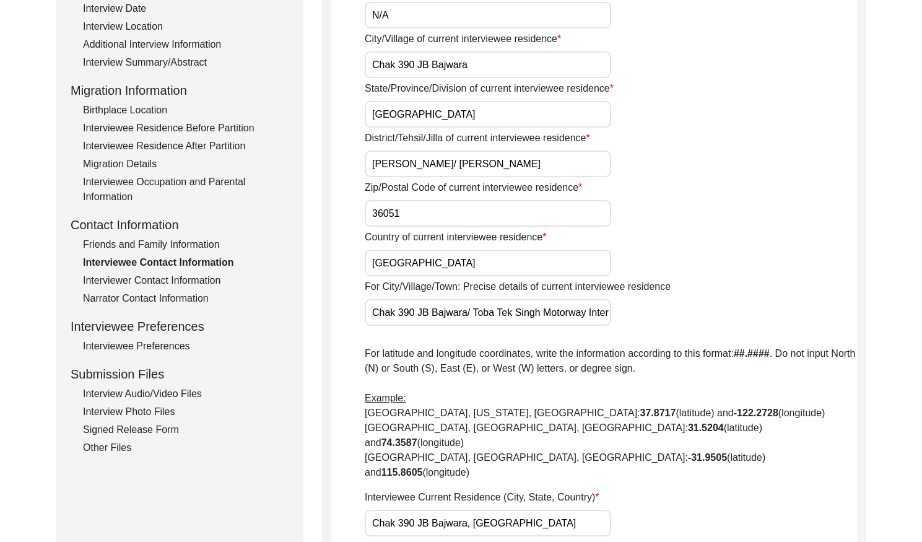
click at [191, 282] on div "Interviewer Contact Information" at bounding box center [186, 280] width 206 height 15
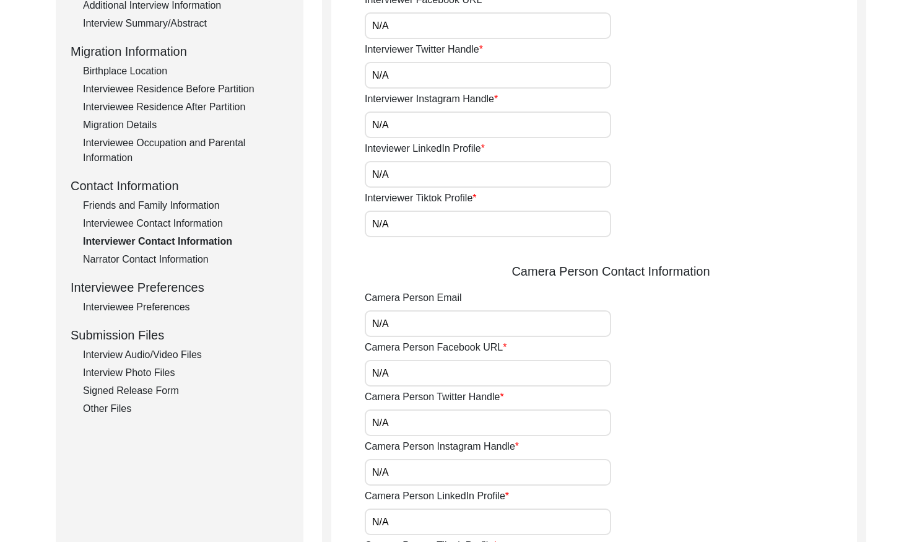
scroll to position [311, 0]
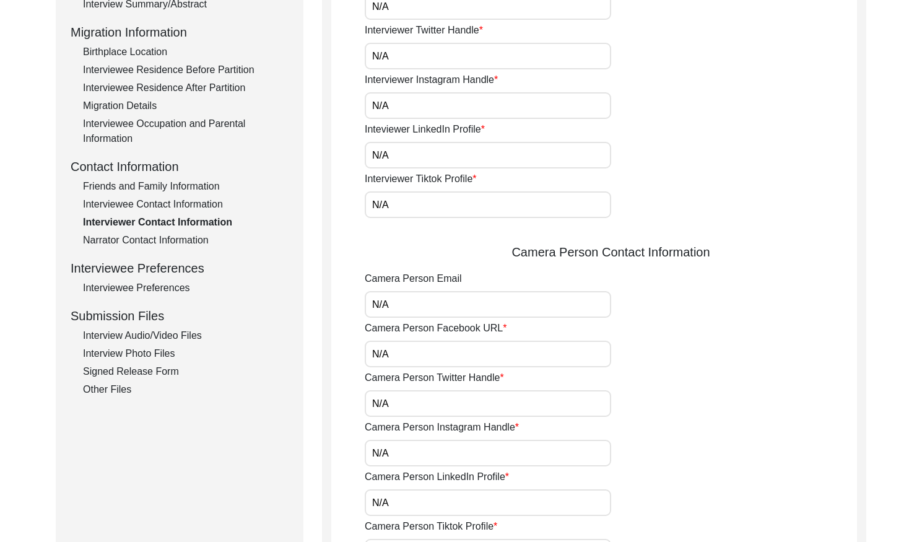
click at [190, 239] on div "Narrator Contact Information" at bounding box center [186, 240] width 206 height 15
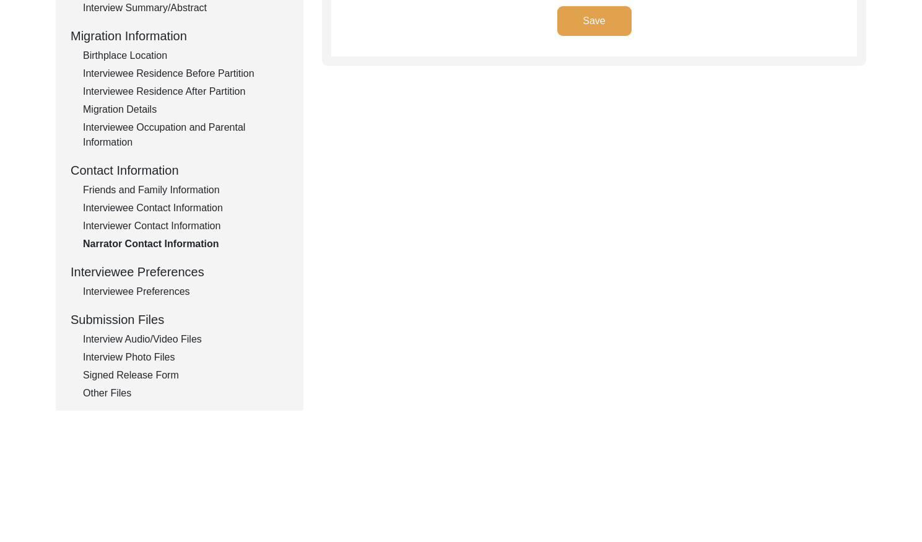
click at [149, 291] on div "Interviewee Preferences" at bounding box center [186, 291] width 206 height 15
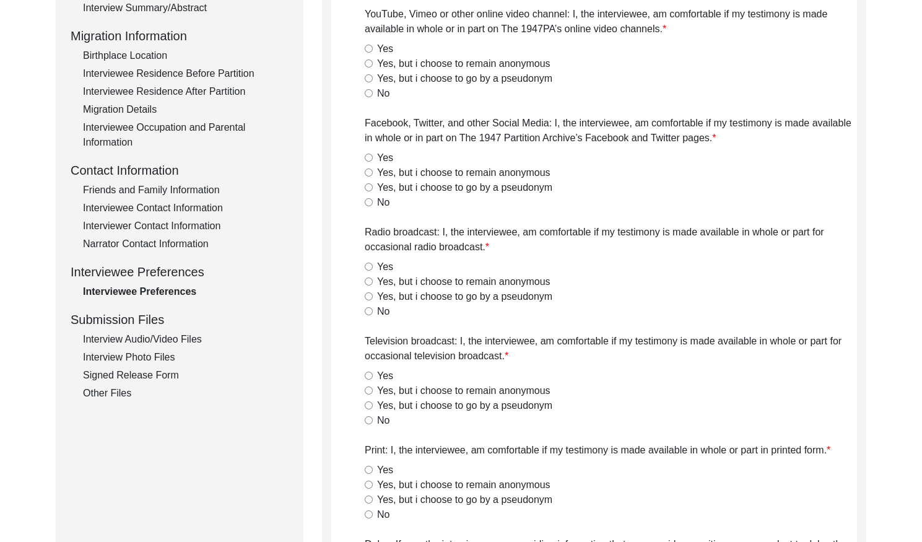
radio input "true"
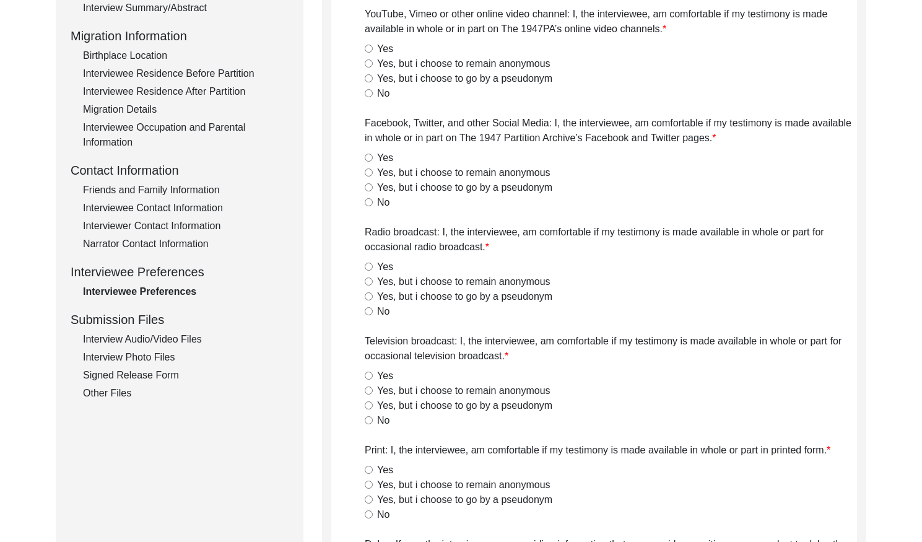
radio input "true"
type textarea "N/A"
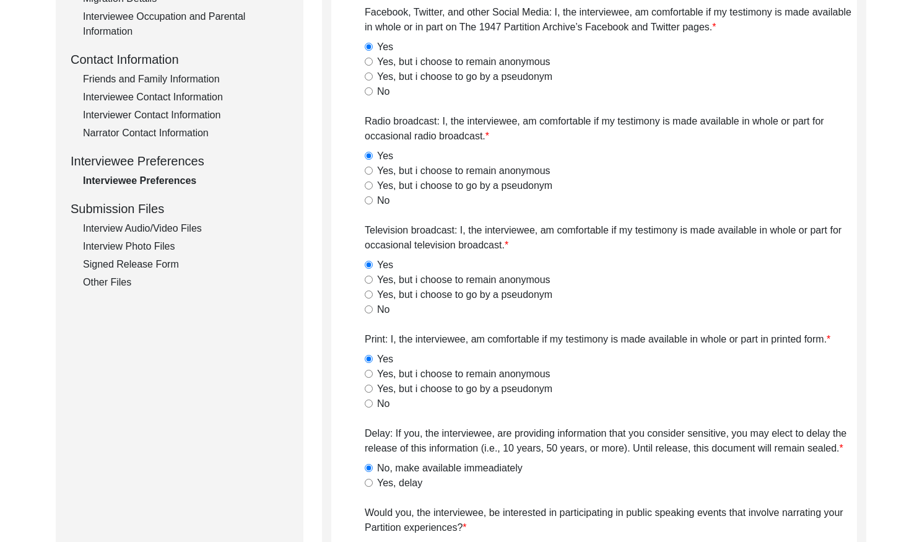
scroll to position [343, 0]
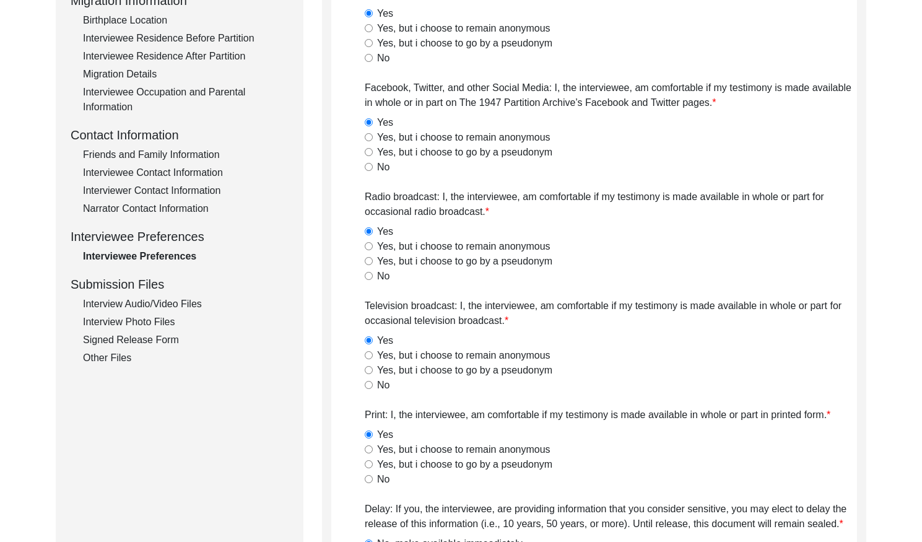
drag, startPoint x: 175, startPoint y: 300, endPoint x: 187, endPoint y: 297, distance: 12.6
click at [175, 299] on div "Interview Audio/Video Files" at bounding box center [186, 304] width 206 height 15
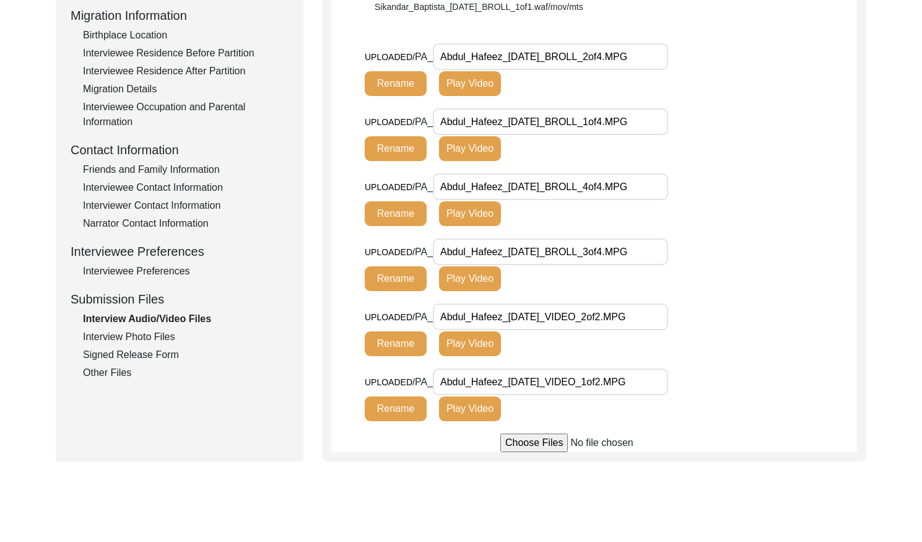
scroll to position [354, 0]
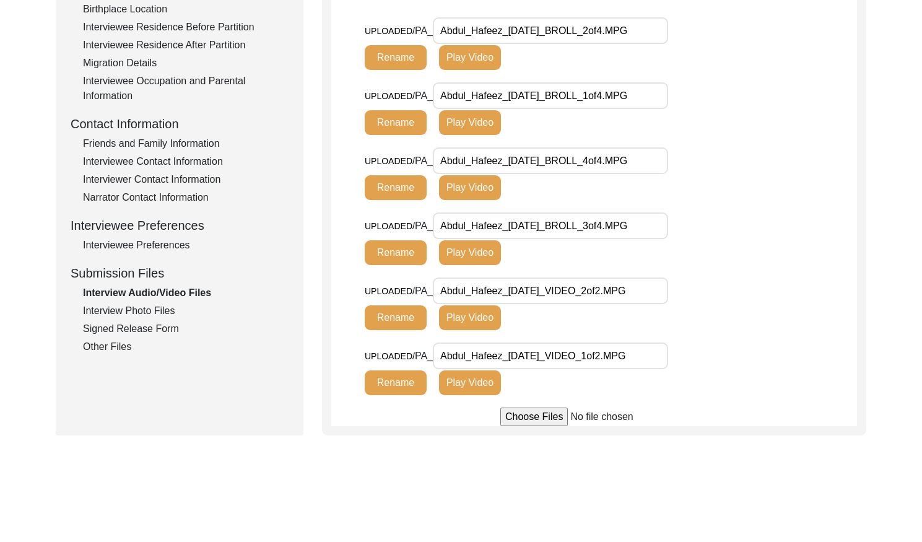
click at [457, 320] on button "Play Video" at bounding box center [470, 317] width 62 height 25
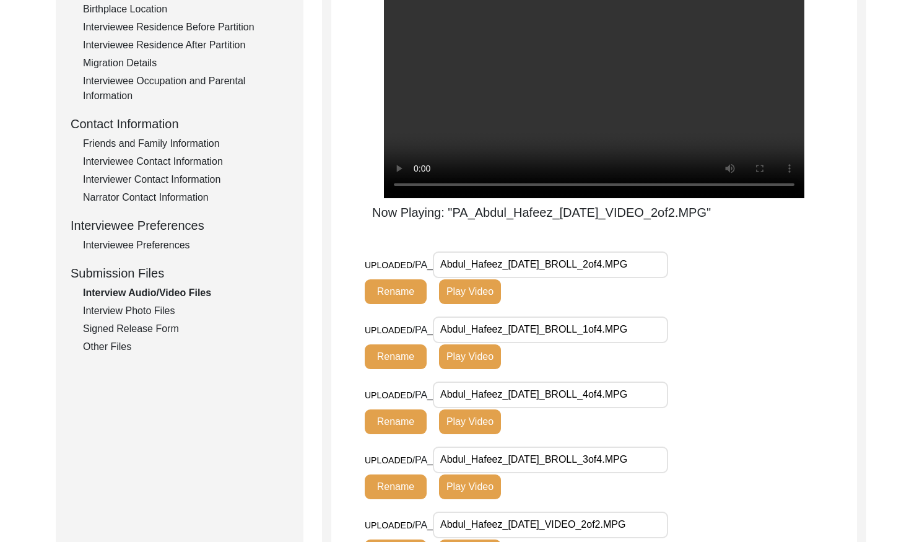
click at [162, 314] on div "Interview Photo Files" at bounding box center [186, 310] width 206 height 15
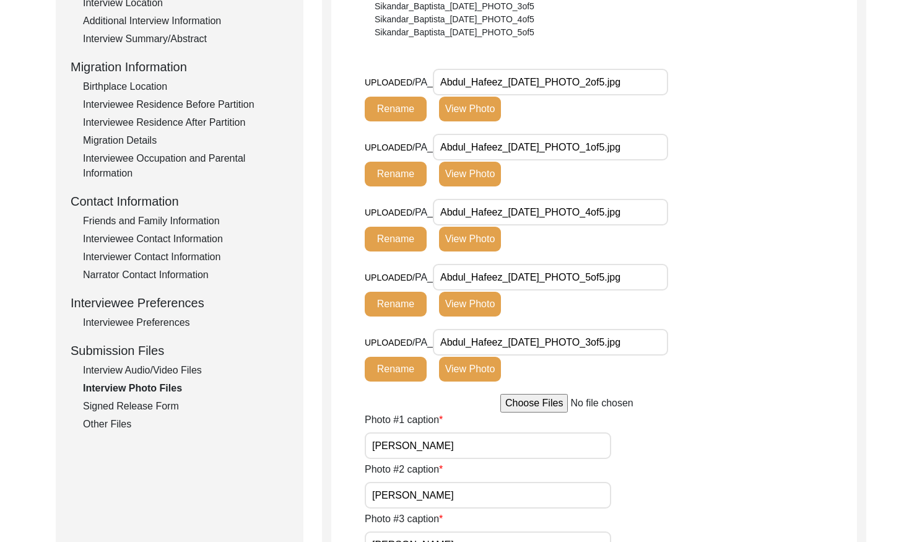
scroll to position [270, 0]
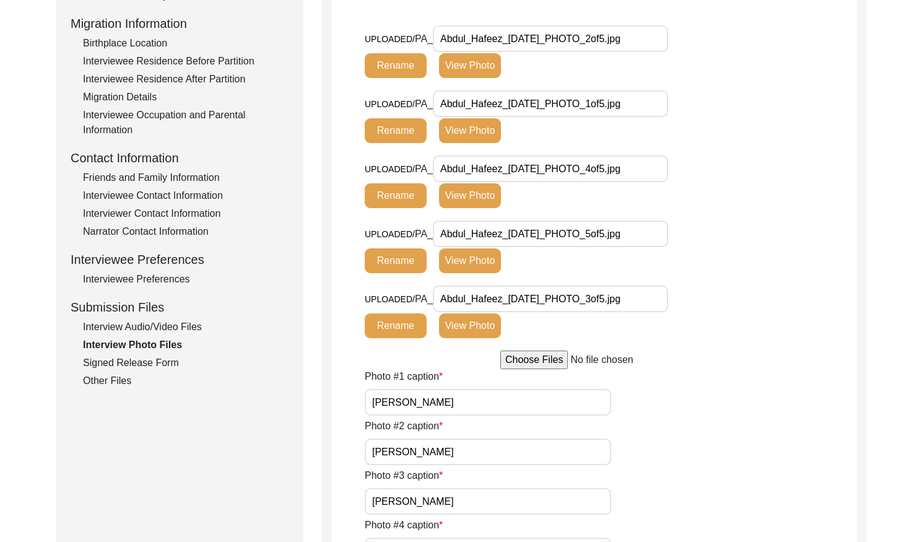
click at [141, 365] on div "Signed Release Form" at bounding box center [186, 362] width 206 height 15
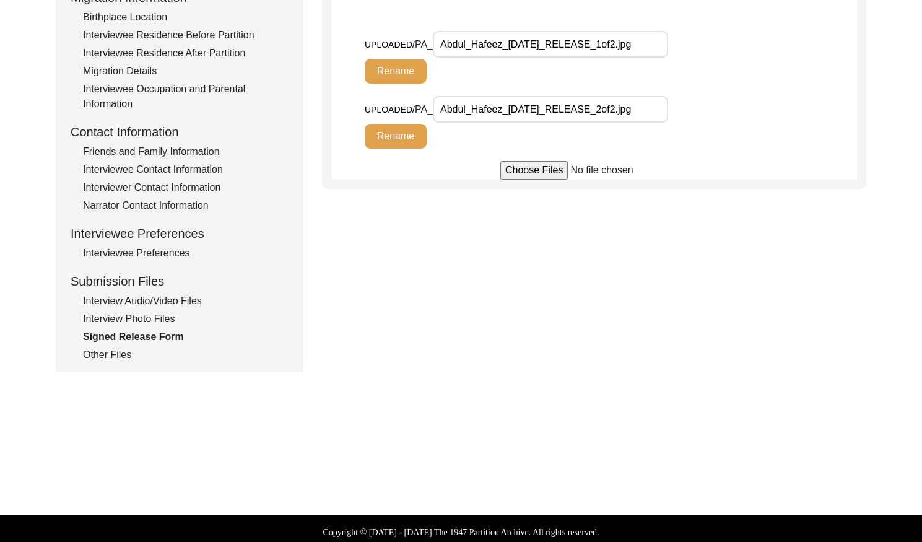
scroll to position [349, 0]
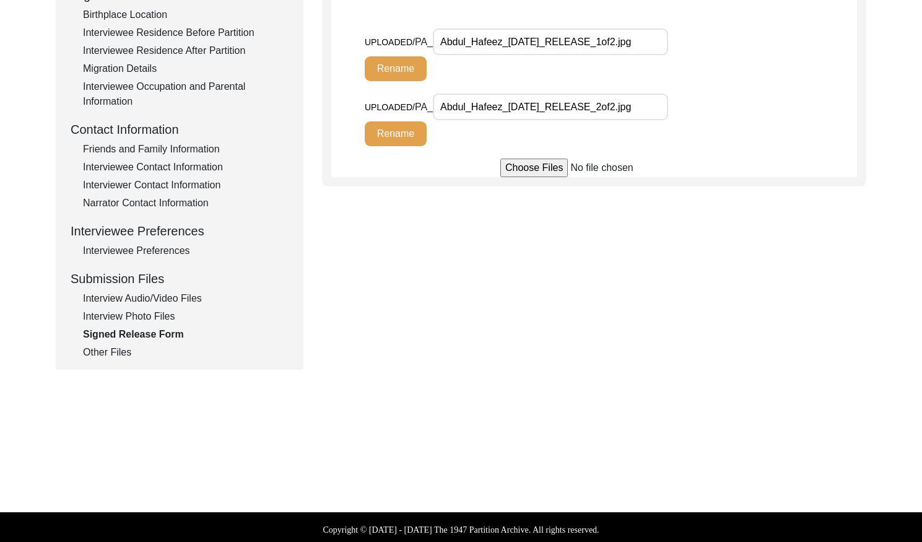
click at [115, 353] on div "Other Files" at bounding box center [186, 352] width 206 height 15
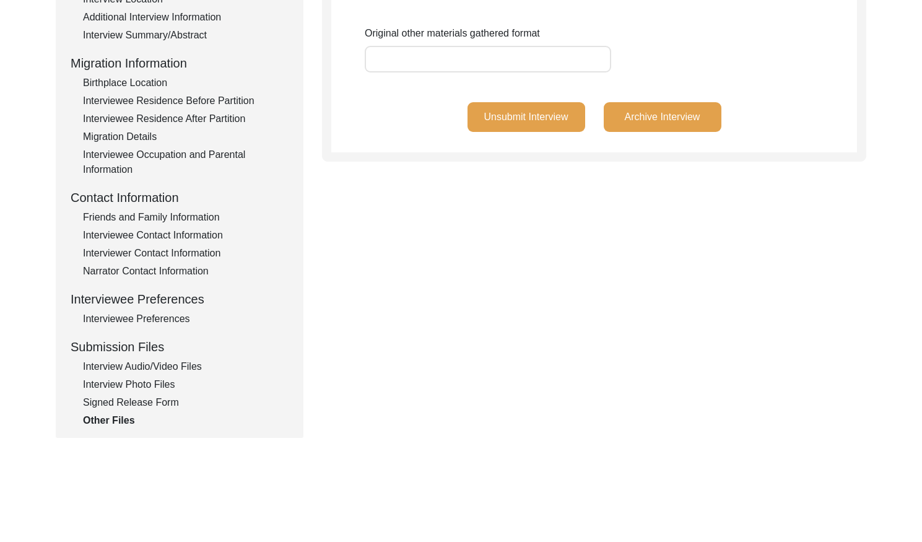
scroll to position [295, 0]
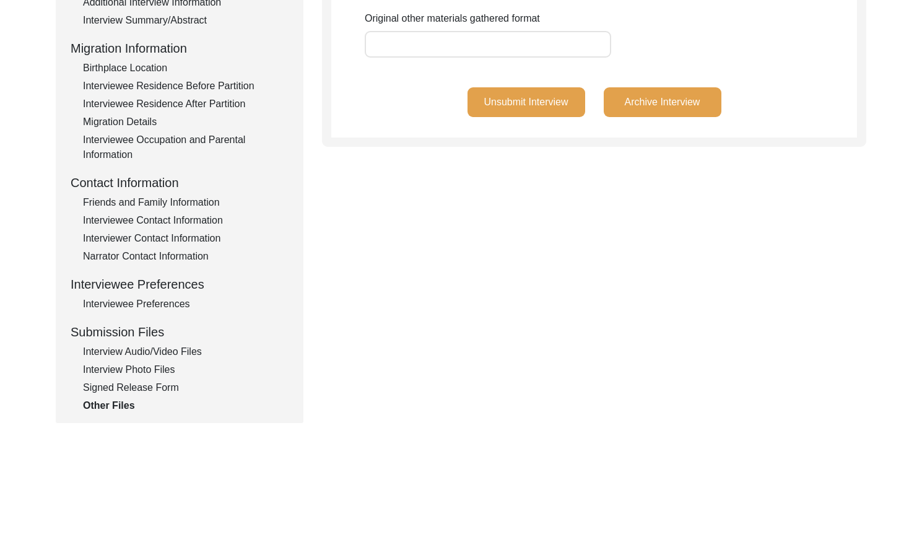
click at [149, 390] on div "Signed Release Form" at bounding box center [186, 387] width 206 height 15
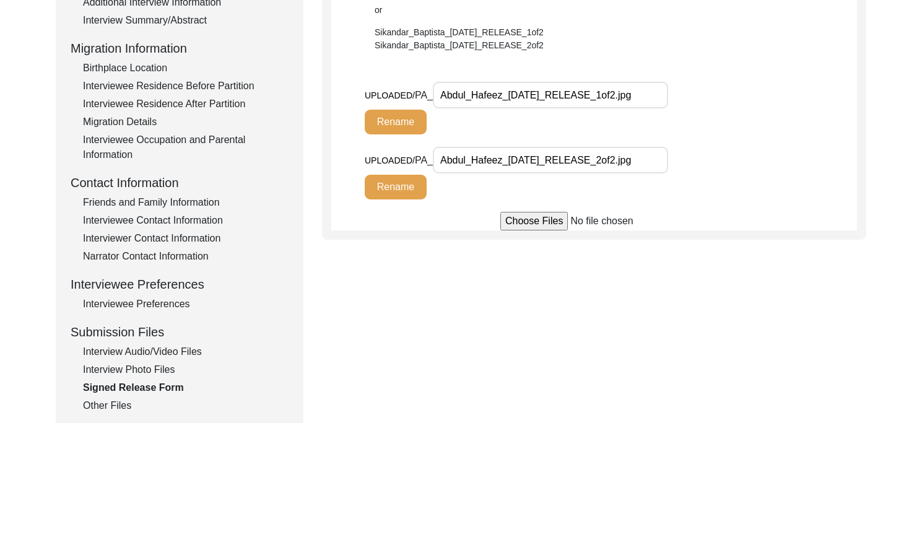
click at [153, 370] on div "Interview Photo Files" at bounding box center [186, 369] width 206 height 15
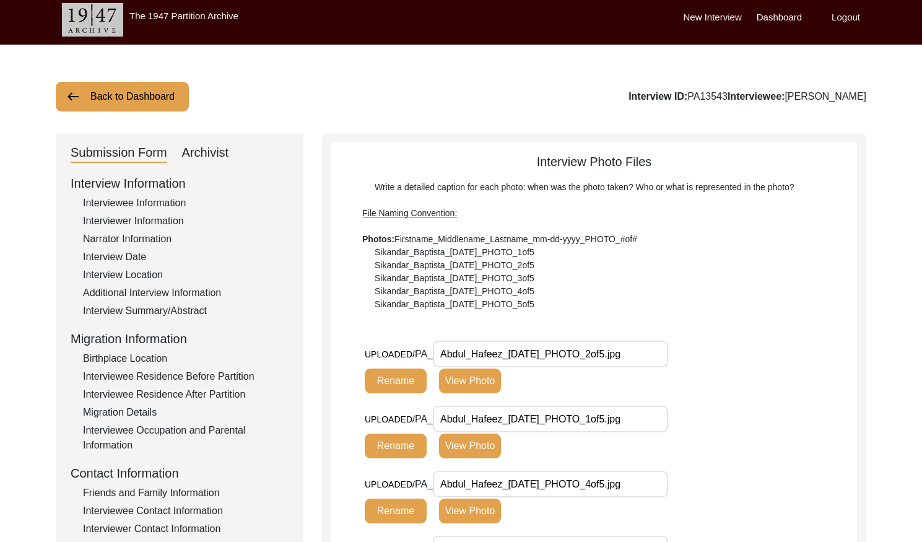
scroll to position [0, 0]
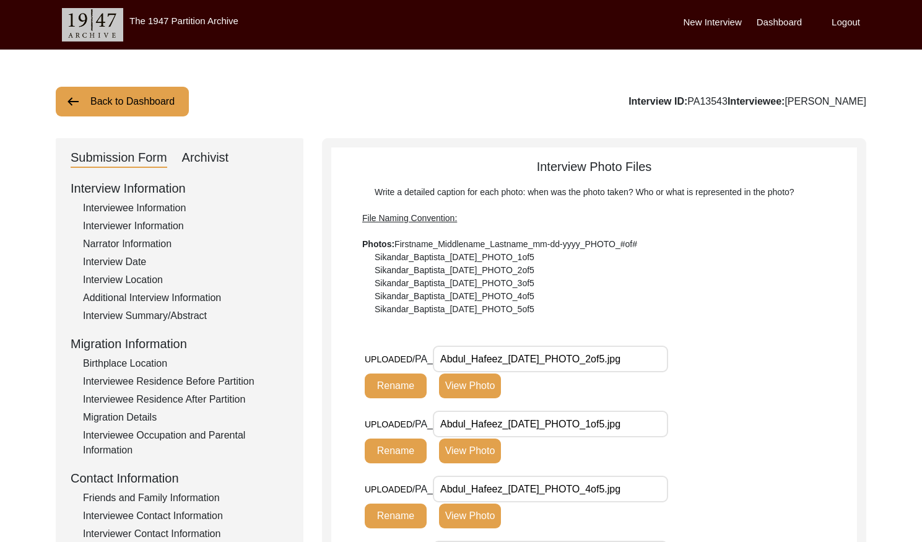
drag, startPoint x: 744, startPoint y: 100, endPoint x: 704, endPoint y: 100, distance: 40.2
click at [704, 100] on div "Interview ID: PA13543 Interviewee: [PERSON_NAME]" at bounding box center [747, 101] width 238 height 15
copy div "PA13543"
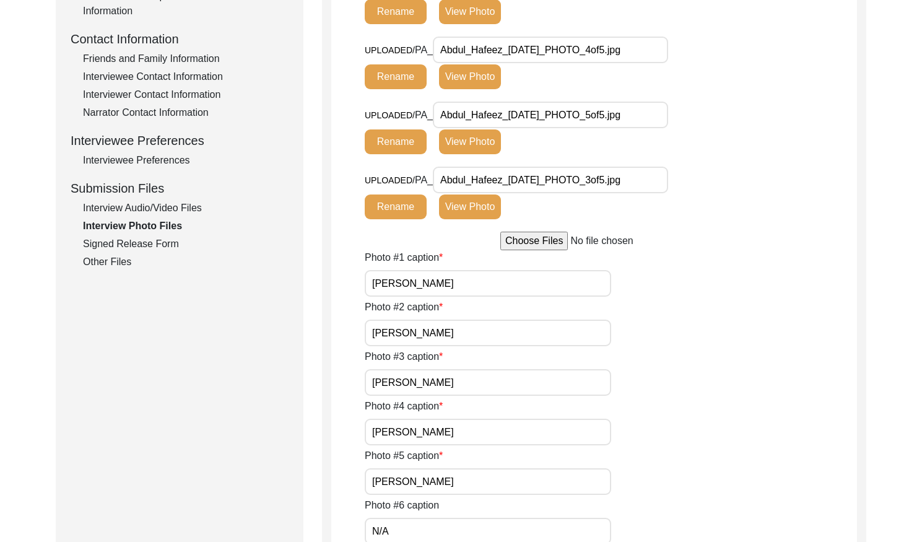
click at [167, 243] on div "Signed Release Form" at bounding box center [186, 243] width 206 height 15
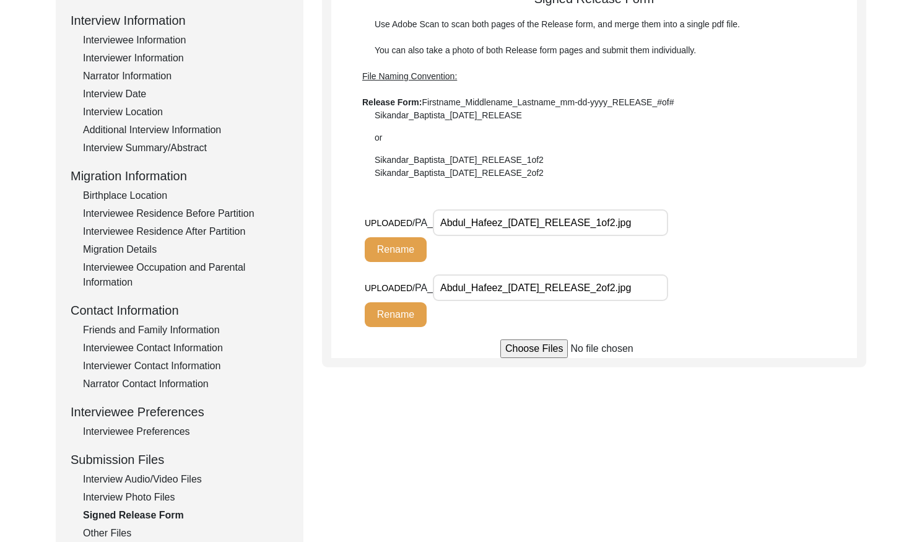
scroll to position [152, 0]
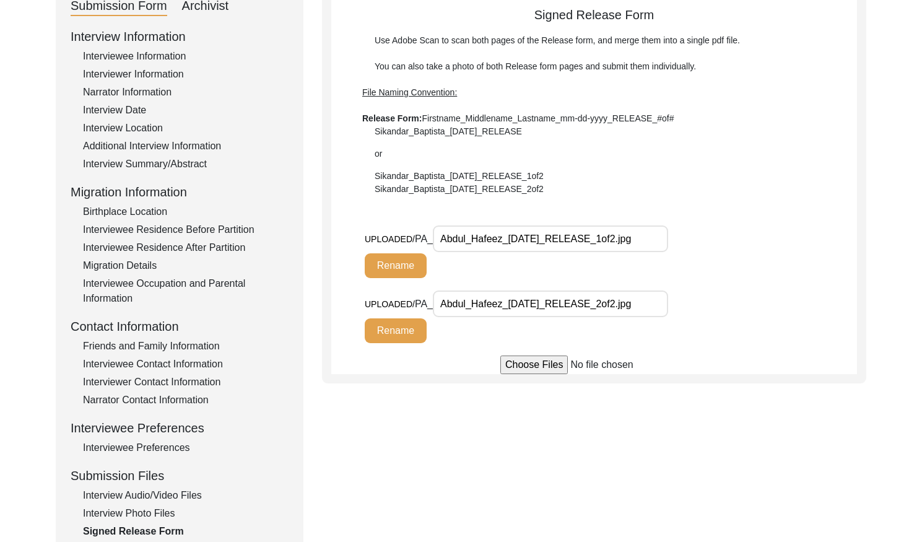
drag, startPoint x: 599, startPoint y: 238, endPoint x: 383, endPoint y: 236, distance: 216.7
click at [383, 236] on div "UPLOADED/ PA_ Abdul_Hafeez_[DATE]_RELEASE_1of2.jpg Rename" at bounding box center [537, 251] width 345 height 53
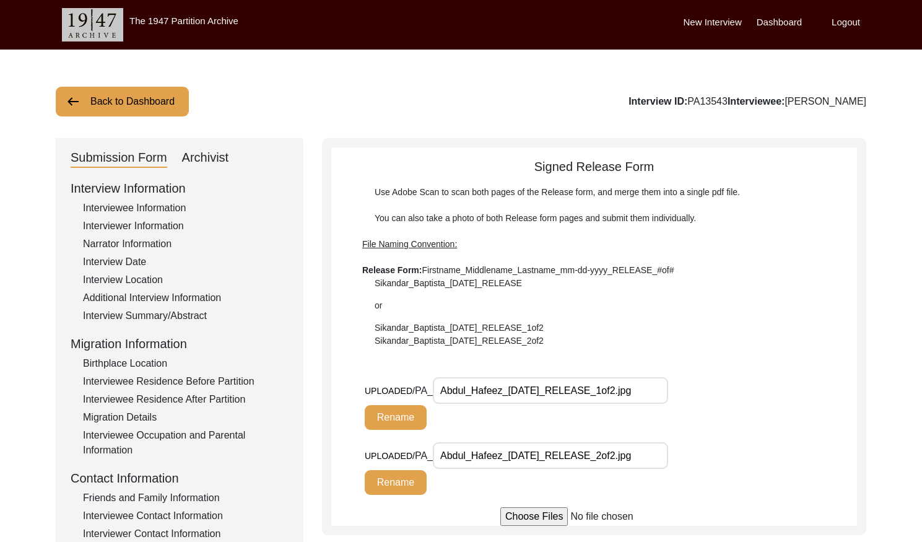
click at [129, 105] on button "Back to Dashboard" at bounding box center [122, 102] width 133 height 30
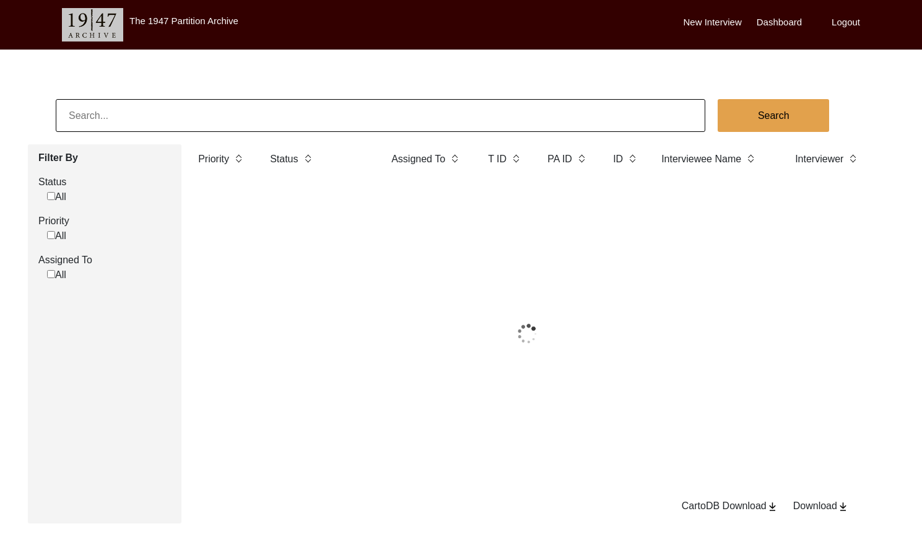
click at [177, 114] on input at bounding box center [380, 115] width 649 height 33
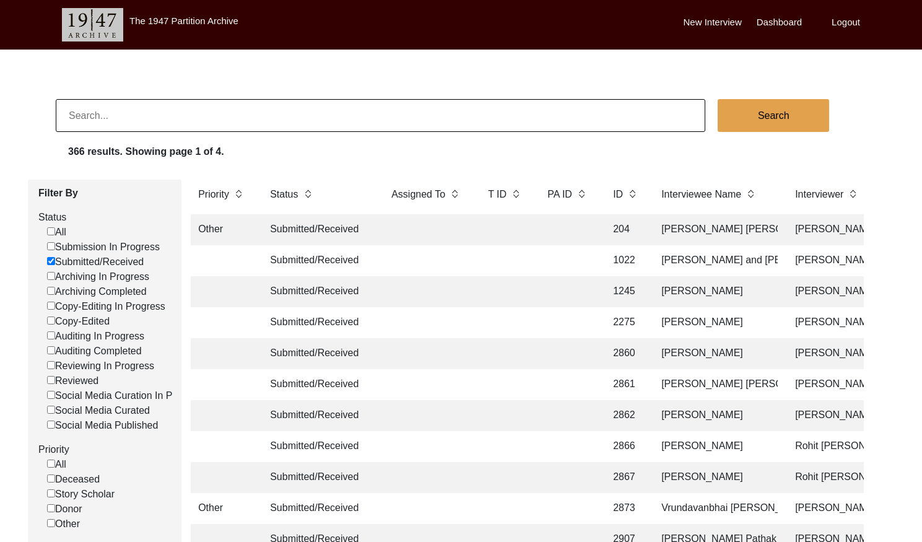
click at [177, 114] on input at bounding box center [380, 115] width 649 height 33
paste input "PA13311"
type input "13311"
checkbox input "false"
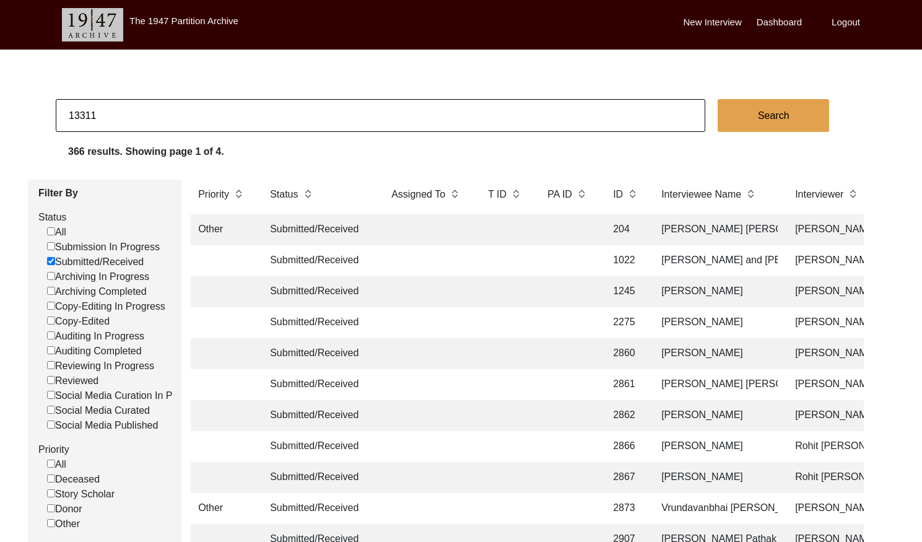
checkbox input "false"
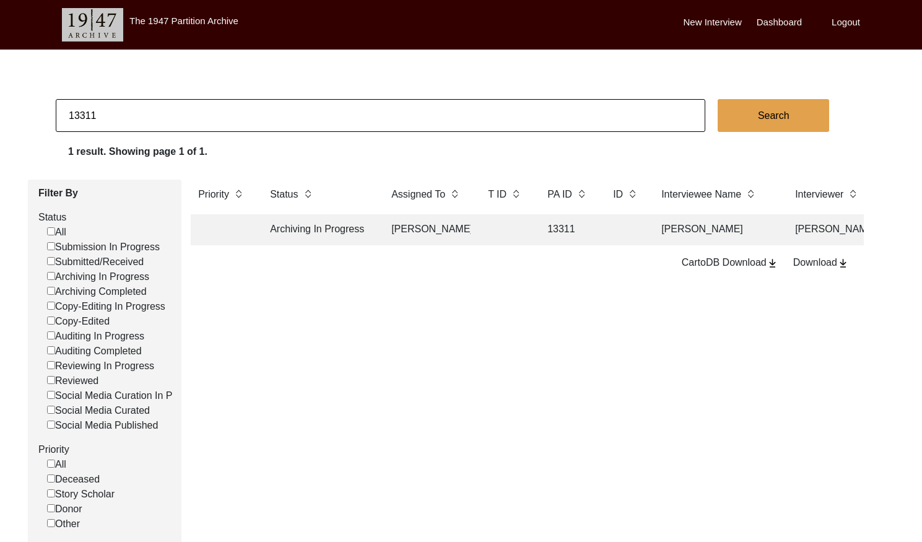
click at [510, 236] on td at bounding box center [505, 229] width 50 height 31
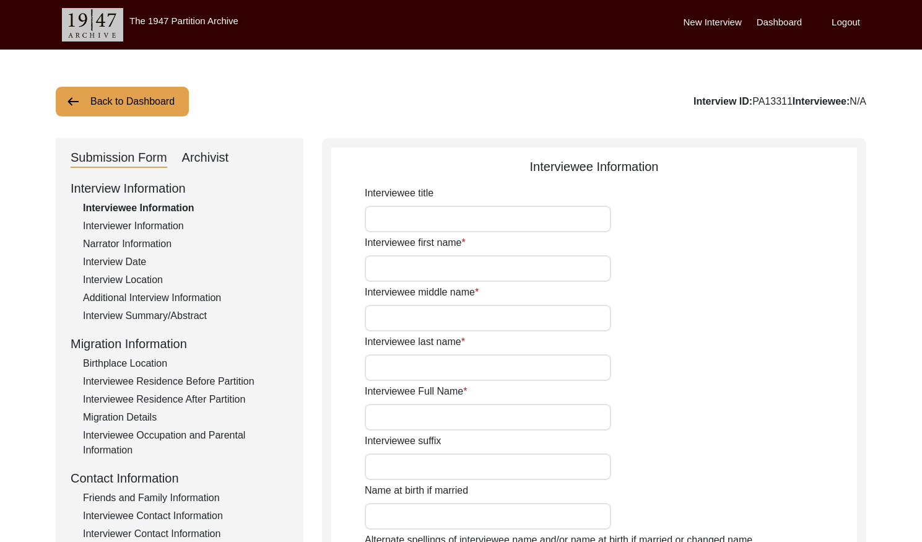
type input "Mrs."
type input "[PERSON_NAME]"
type input "N/A"
type input "Kabraji"
type input "[PERSON_NAME]"
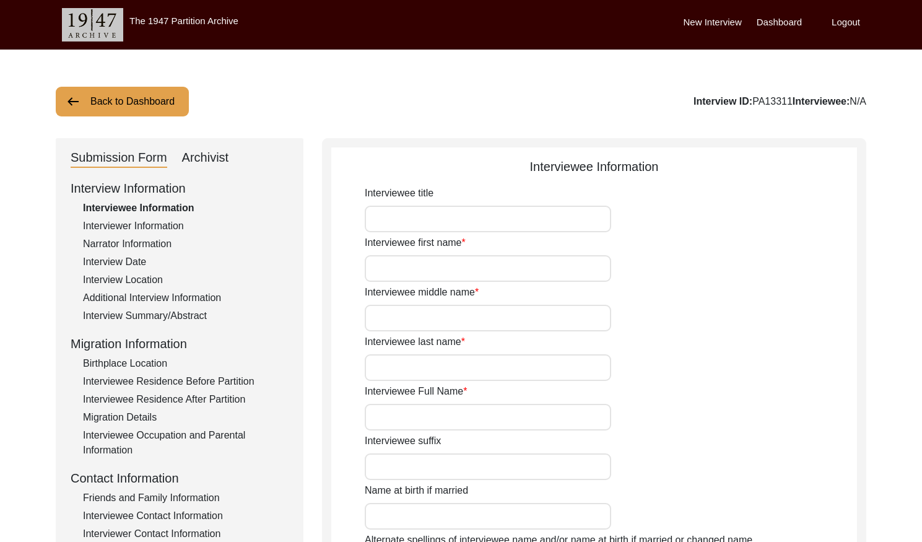
type input "[PERSON_NAME]"
type input "[DATE]"
type input "92"
type input "[DEMOGRAPHIC_DATA]"
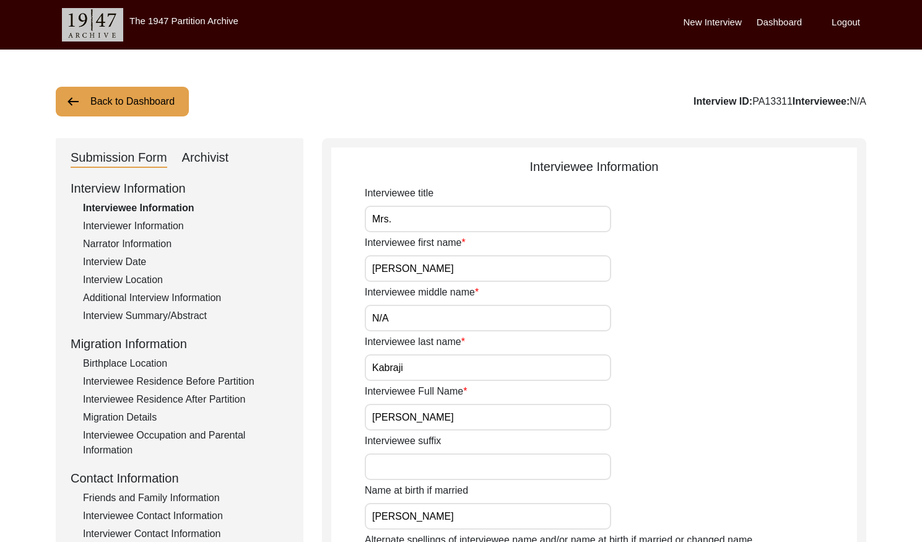
type input "Gujarati/English"
type input "[DEMOGRAPHIC_DATA]"
type input "Parsi"
drag, startPoint x: 206, startPoint y: 159, endPoint x: 233, endPoint y: 173, distance: 30.2
click at [206, 160] on div "Archivist" at bounding box center [205, 158] width 47 height 20
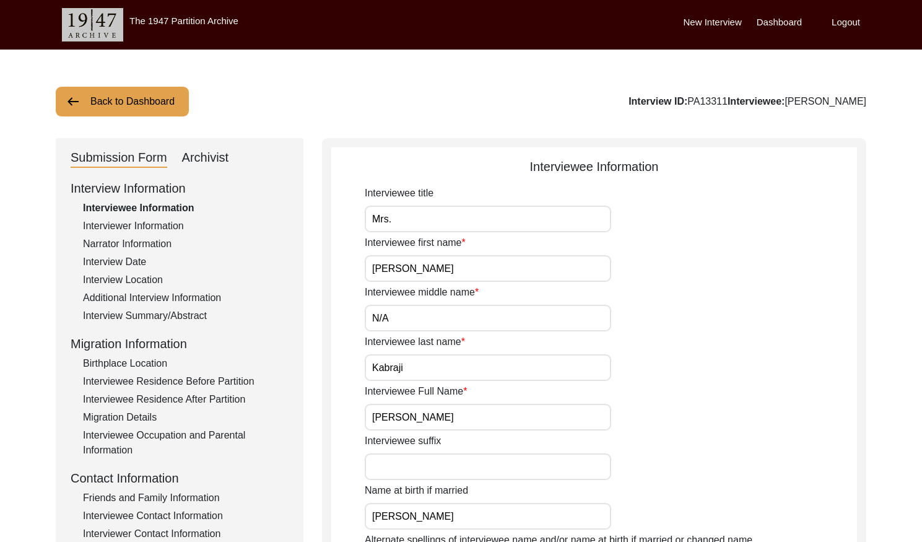
select select "Archiving In Progress"
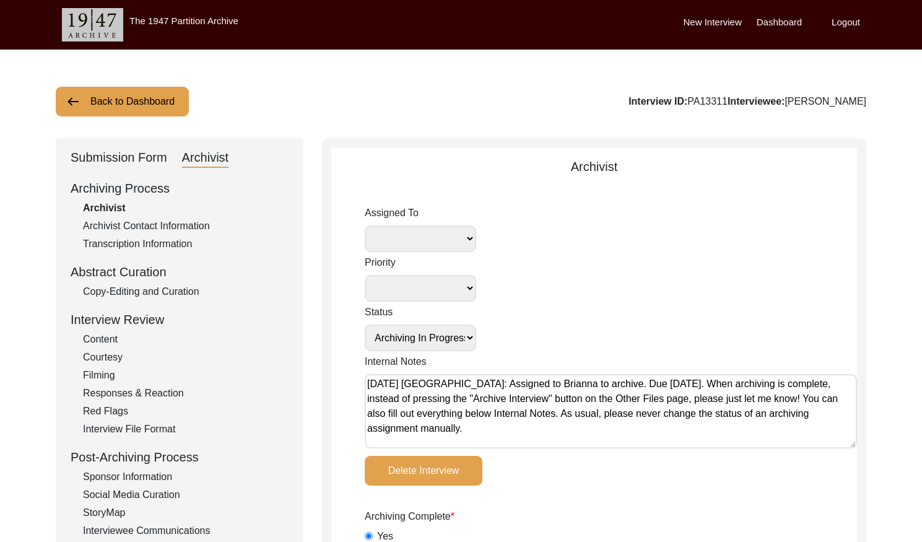
select select "442"
drag, startPoint x: 148, startPoint y: 291, endPoint x: 165, endPoint y: 289, distance: 16.8
click at [149, 291] on div "Copy-Editing and Curation" at bounding box center [186, 291] width 206 height 15
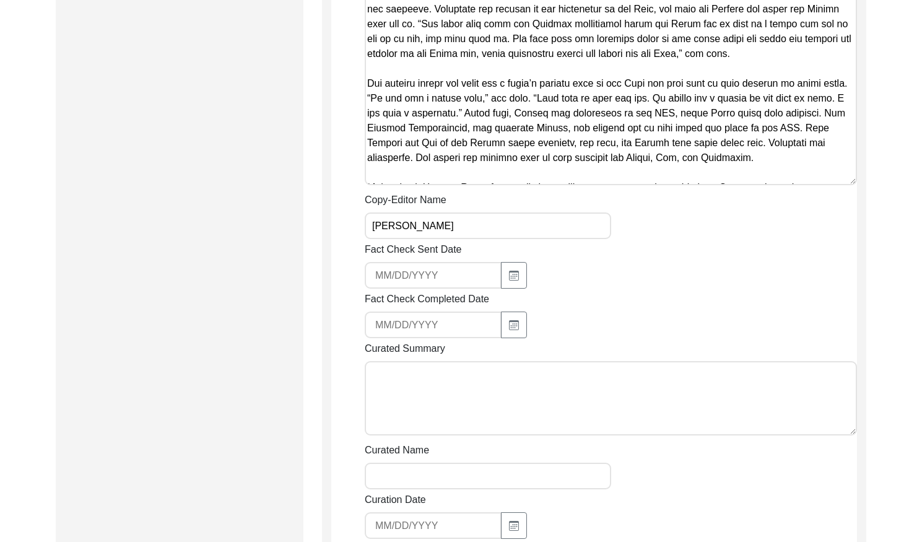
scroll to position [2222, 0]
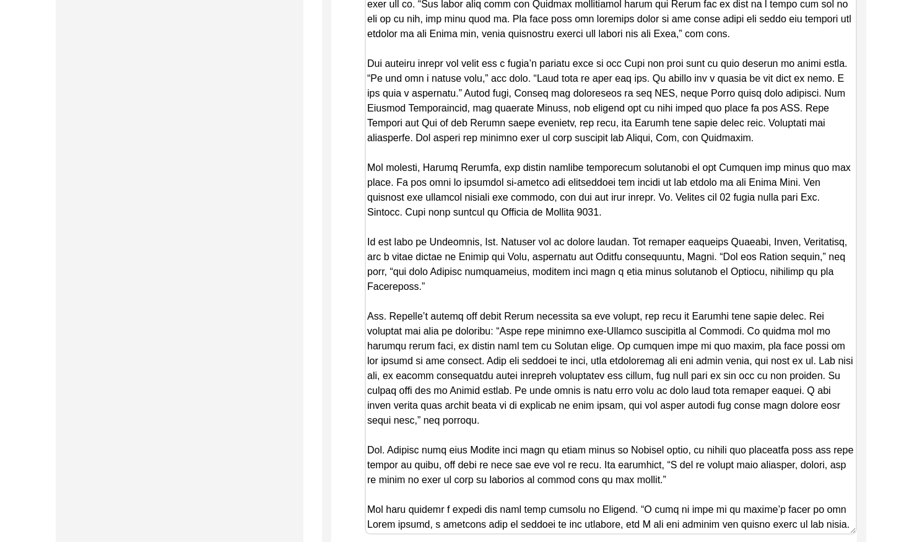
drag, startPoint x: 851, startPoint y: 147, endPoint x: 825, endPoint y: 503, distance: 356.9
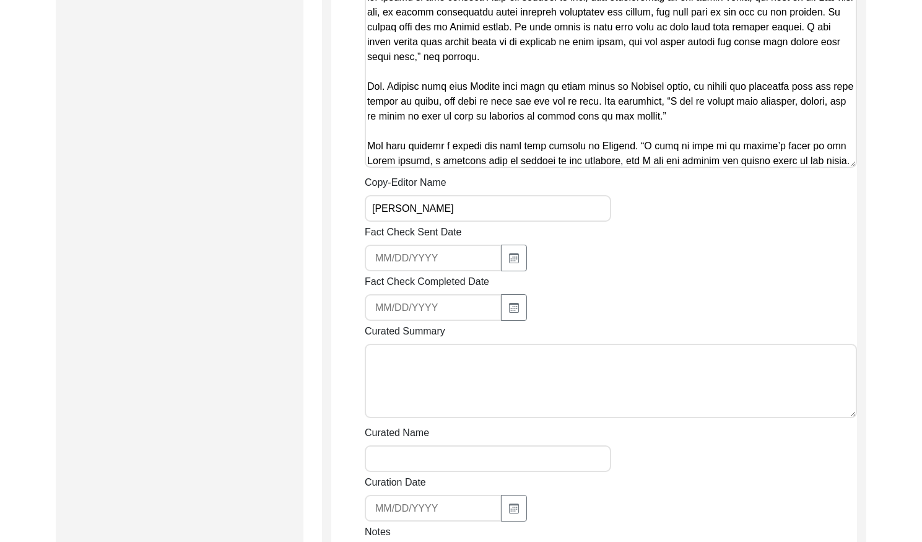
scroll to position [2624, 0]
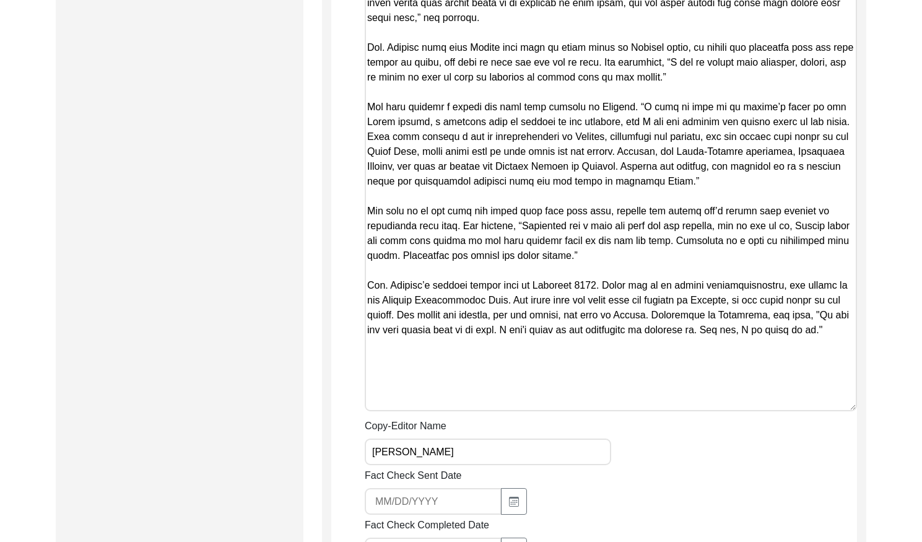
drag, startPoint x: 851, startPoint y: 110, endPoint x: 813, endPoint y: 396, distance: 289.2
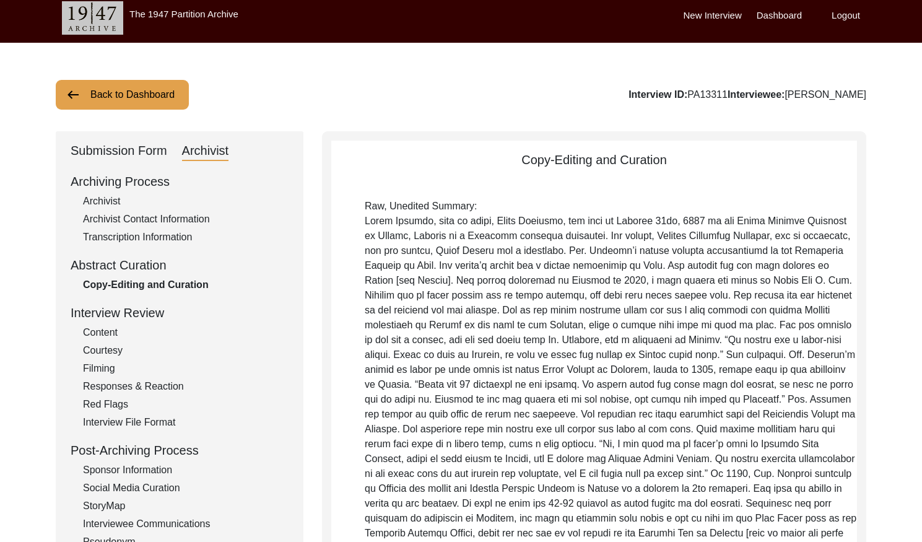
scroll to position [0, 0]
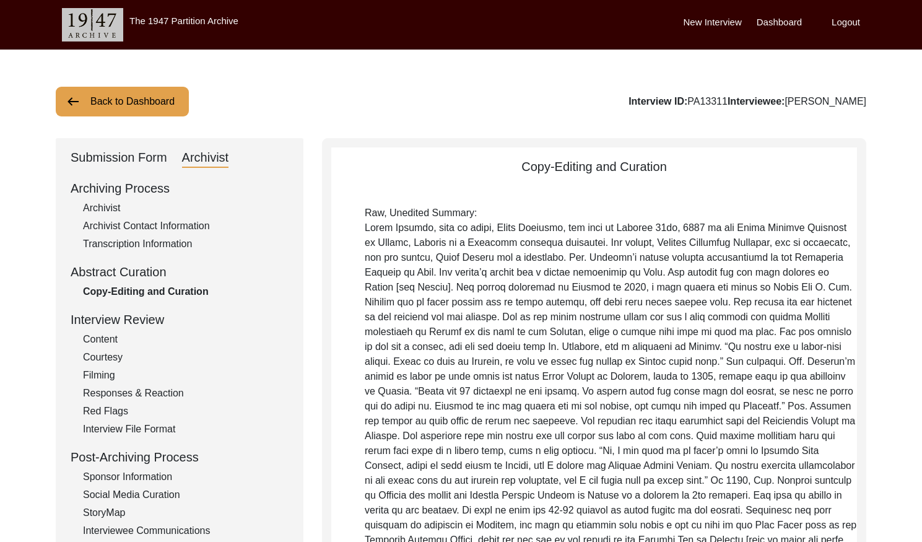
click at [136, 111] on button "Back to Dashboard" at bounding box center [122, 102] width 133 height 30
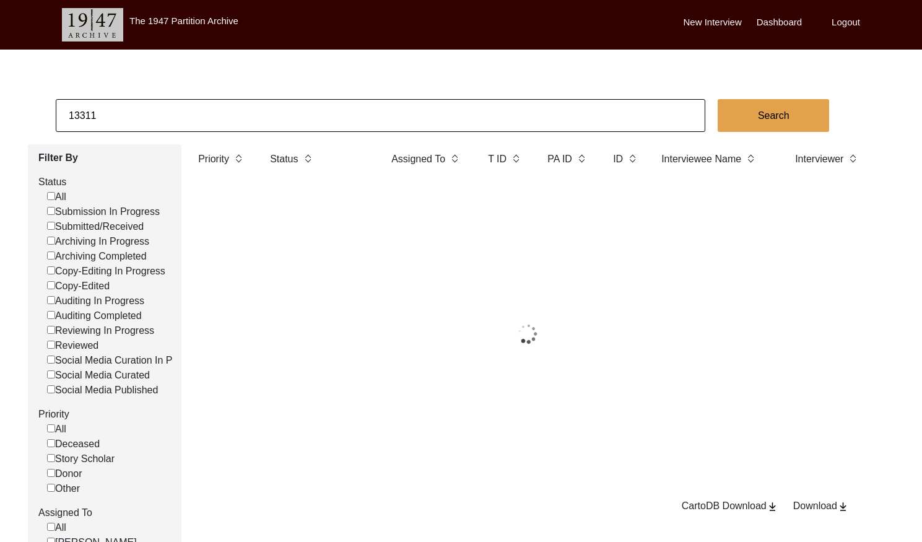
click at [227, 110] on input "13311" at bounding box center [380, 115] width 649 height 33
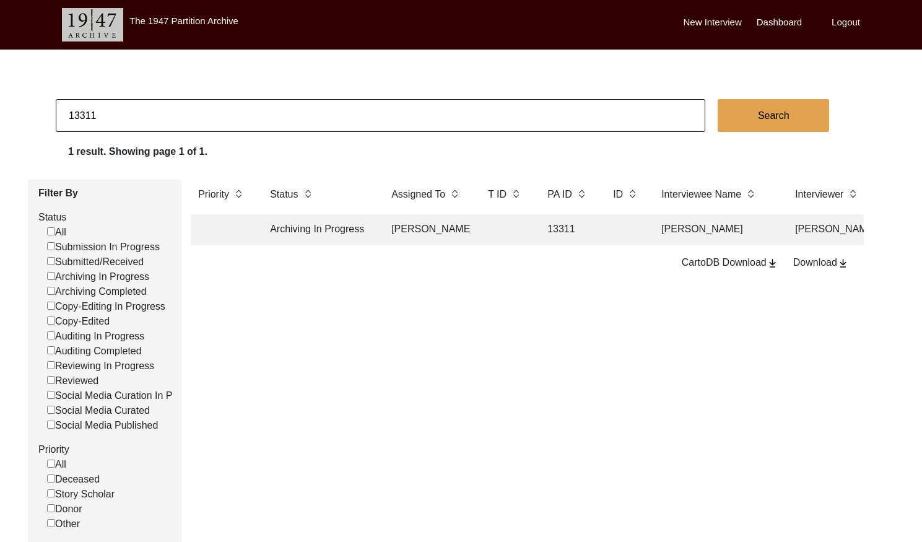
paste input "PA13312"
type input "13312"
checkbox input "false"
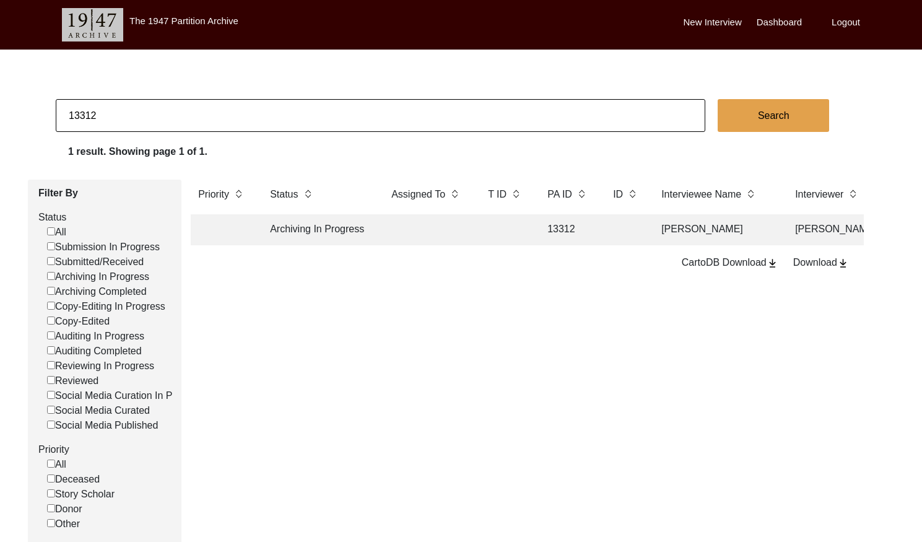
click at [522, 226] on td at bounding box center [505, 229] width 50 height 31
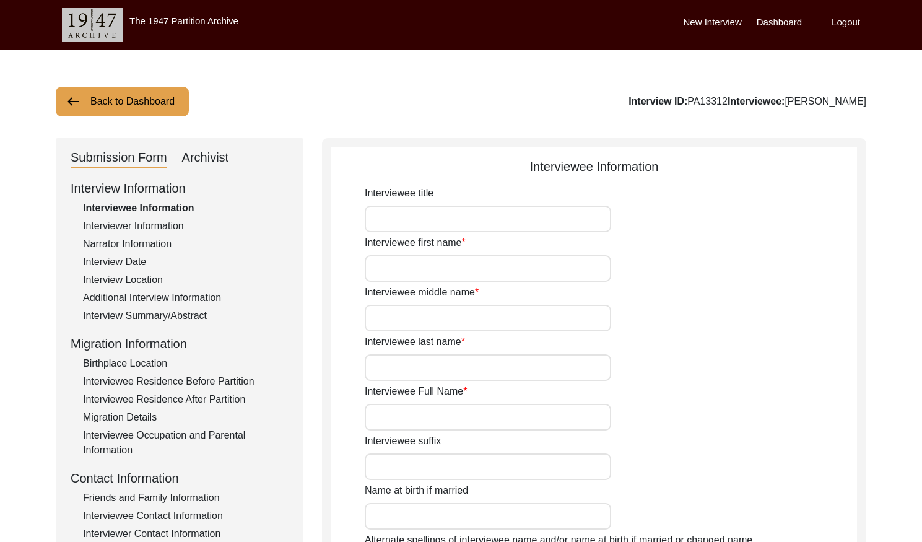
type input "Mr."
type input "[PERSON_NAME]"
type input "Araein"
type input "[PERSON_NAME]"
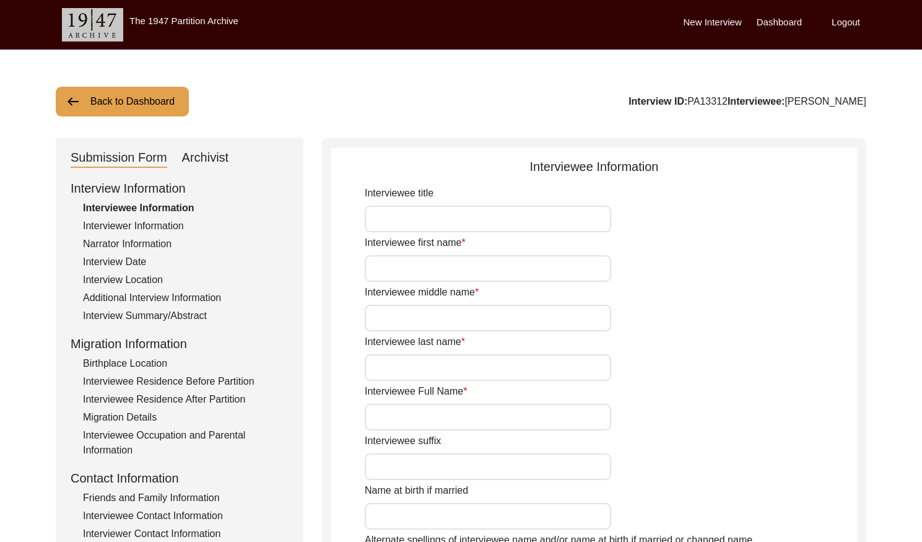
type input "N/A"
type input "[PERSON_NAME]"
type input "1935"
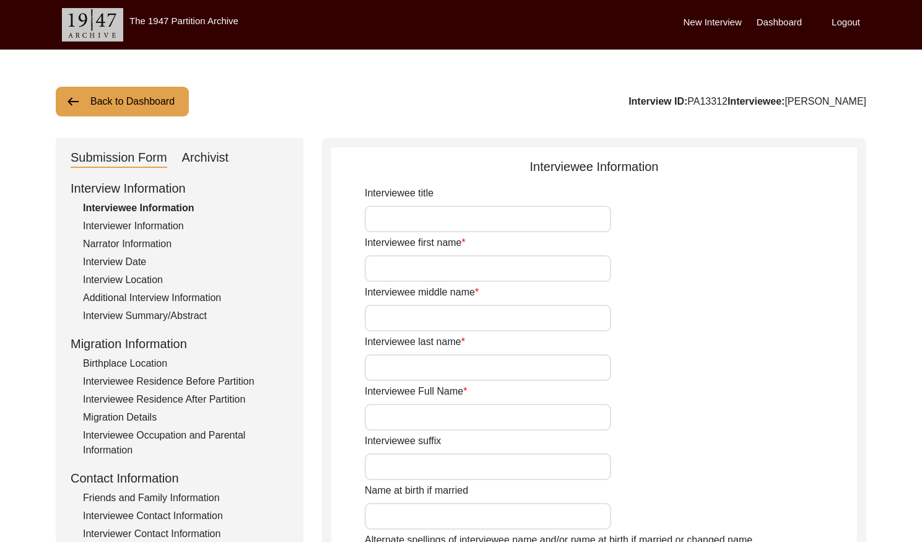
type input "90"
type input "[DEMOGRAPHIC_DATA]"
type input "N/A"
type textarea "N/A"
type input "Punjabi"
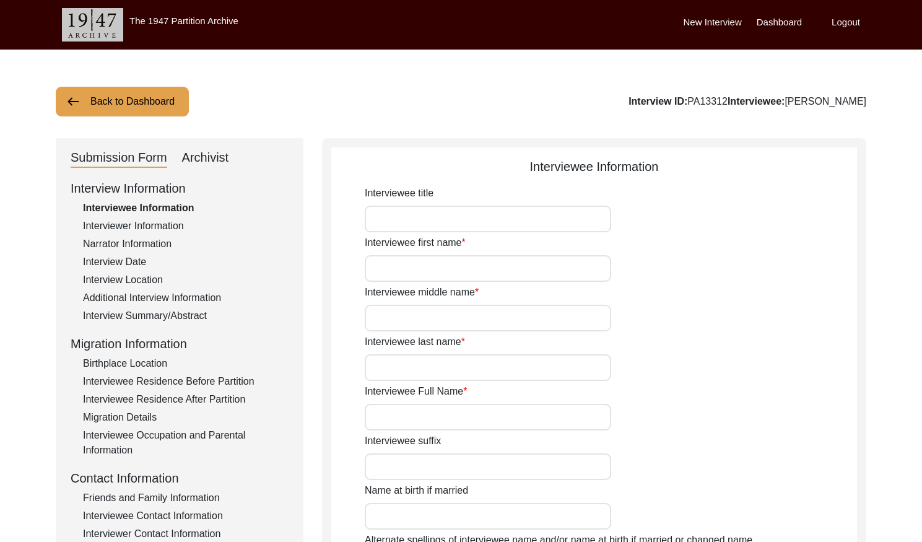
type input "Malwai"
type input "[DEMOGRAPHIC_DATA]"
type input "Araein"
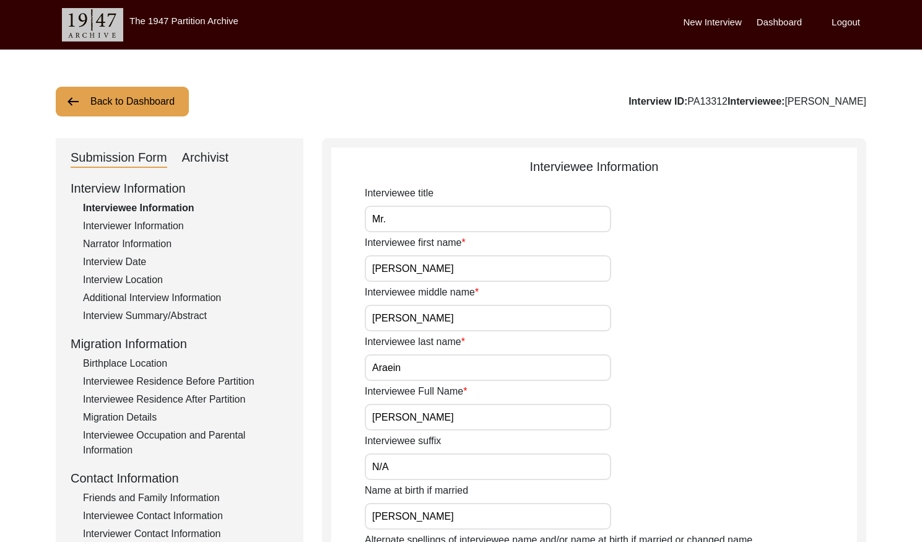
click at [147, 108] on button "Back to Dashboard" at bounding box center [122, 102] width 133 height 30
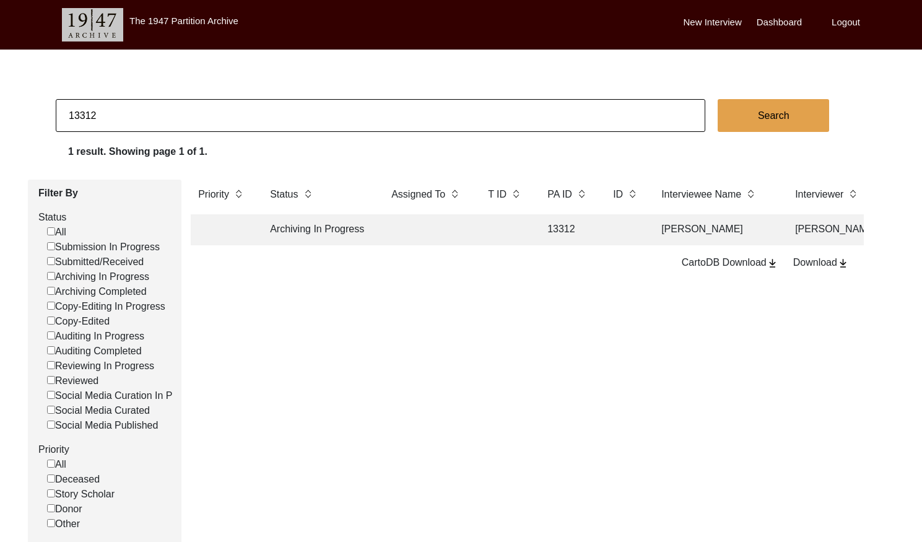
scroll to position [0, 11]
click at [529, 108] on input "13312" at bounding box center [380, 115] width 649 height 33
click at [529, 107] on input "13312" at bounding box center [380, 115] width 649 height 33
type input "\"
checkbox input "false"
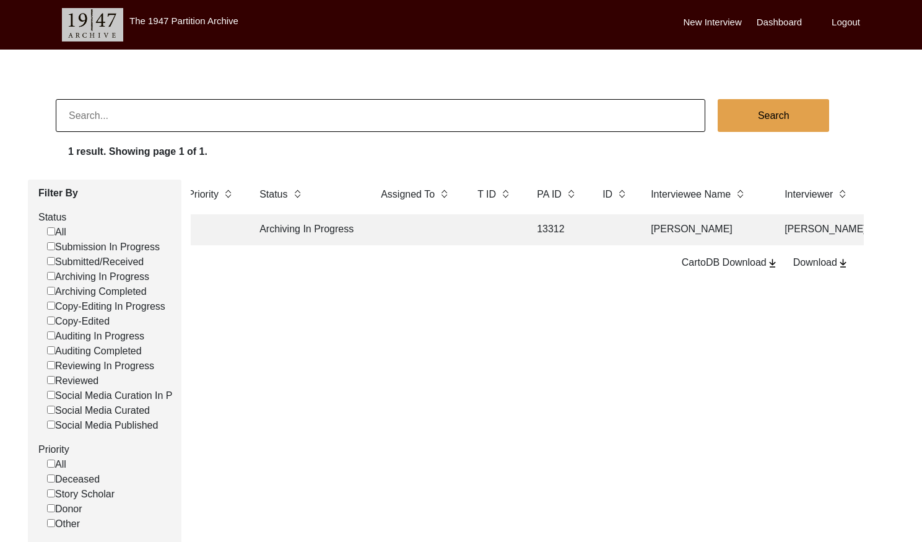
checkbox input "false"
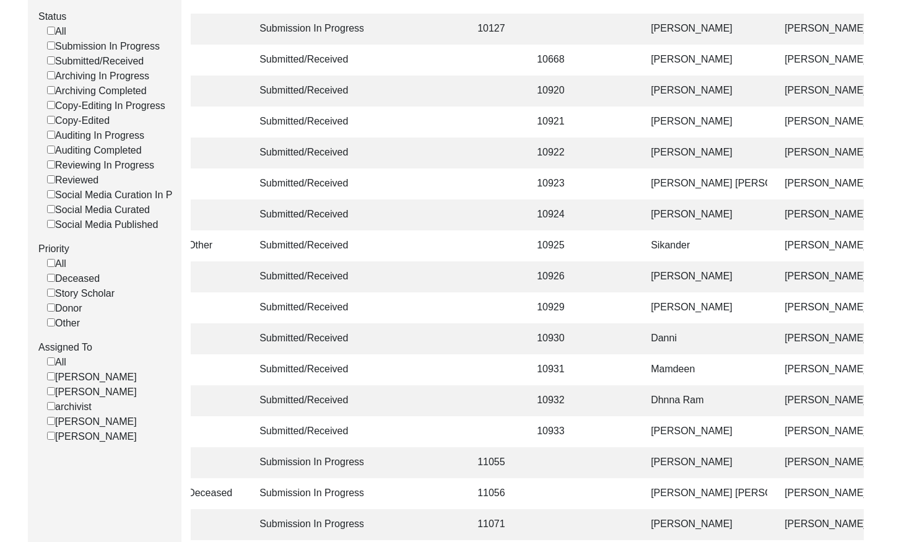
scroll to position [241, 0]
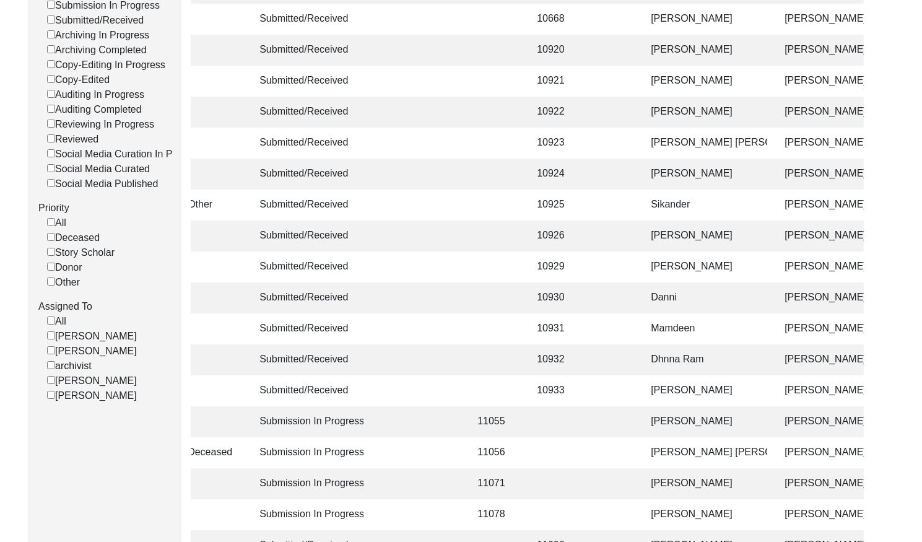
click at [50, 354] on input "[PERSON_NAME]" at bounding box center [51, 350] width 8 height 8
checkbox input "false"
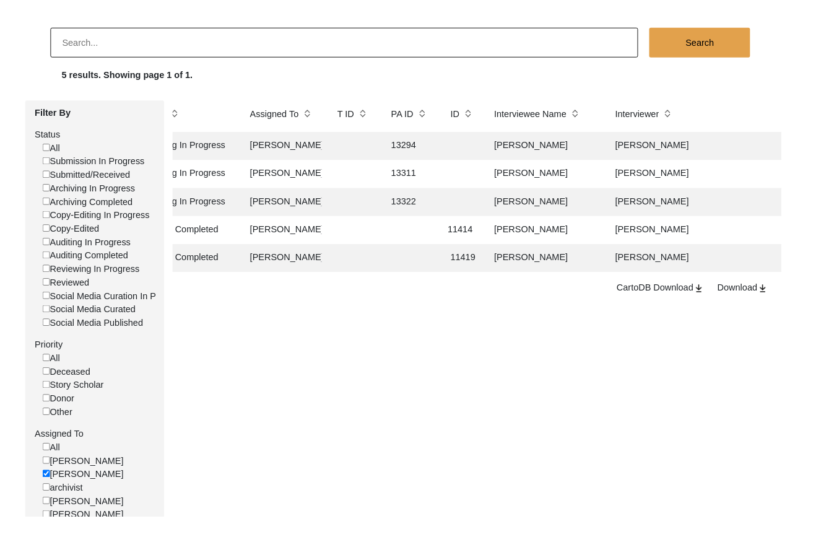
scroll to position [0, 117]
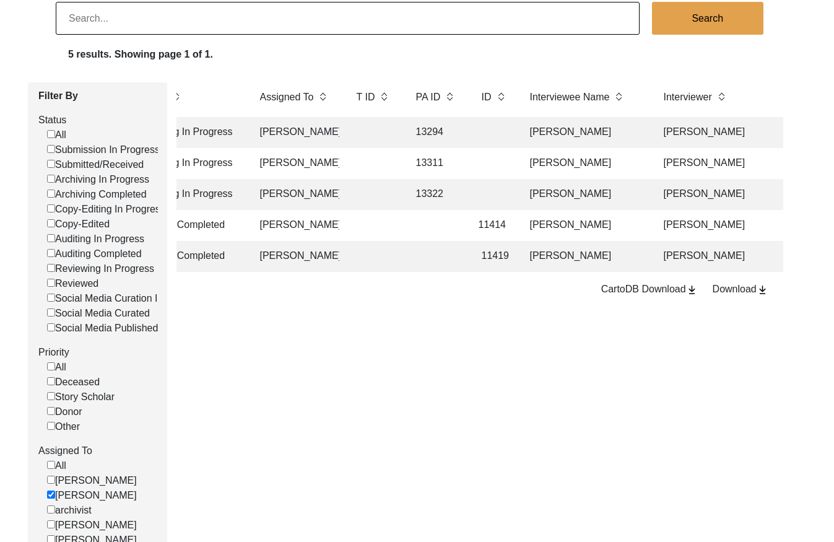
click at [327, 4] on input at bounding box center [348, 18] width 584 height 33
type input "melody"
checkbox input "false"
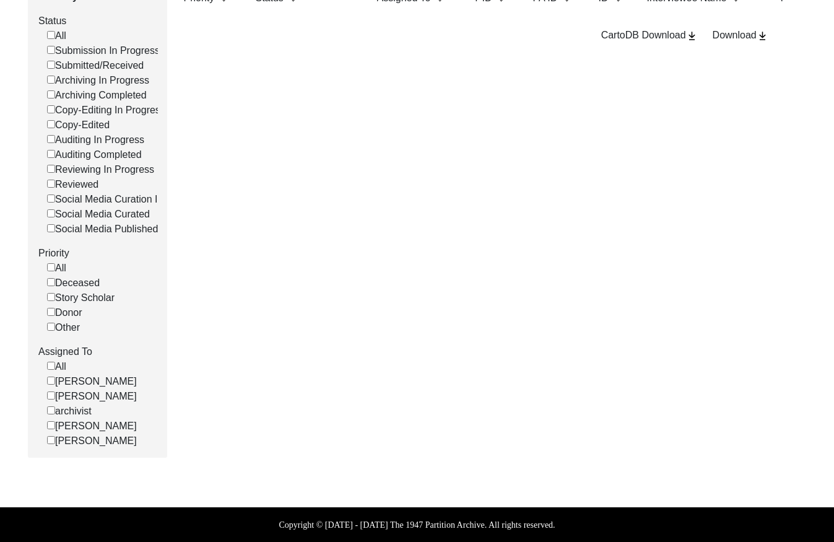
scroll to position [0, 0]
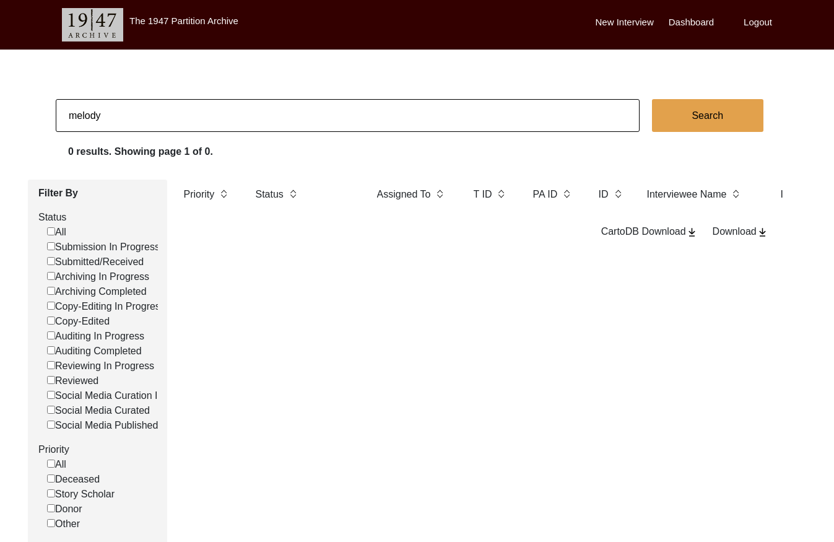
click at [764, 22] on label "Logout" at bounding box center [758, 22] width 28 height 14
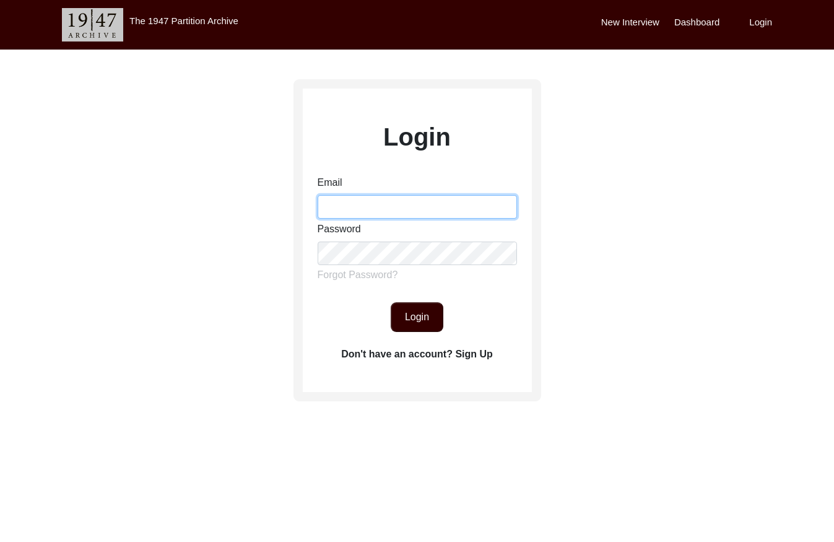
click at [369, 205] on input "Email" at bounding box center [417, 207] width 199 height 24
type input "[EMAIL_ADDRESS][DOMAIN_NAME]"
click at [413, 312] on button "Login" at bounding box center [417, 317] width 53 height 30
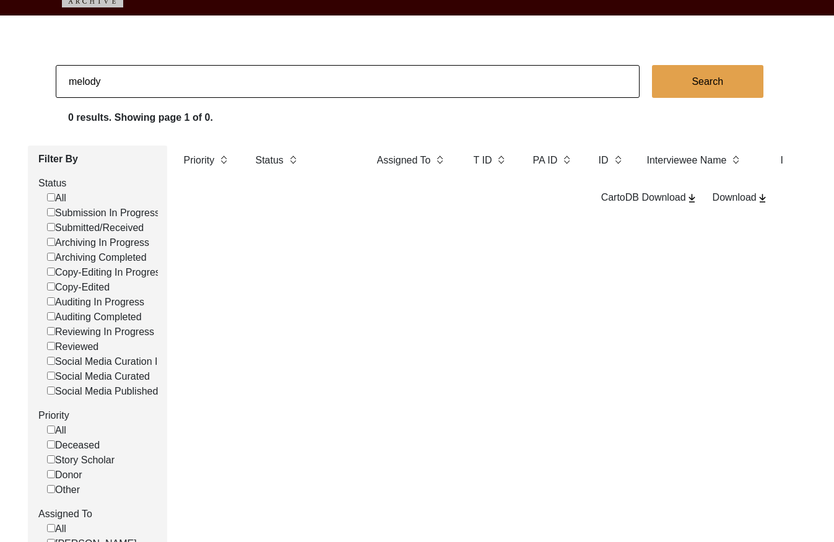
scroll to position [35, 0]
